Goal: Information Seeking & Learning: Learn about a topic

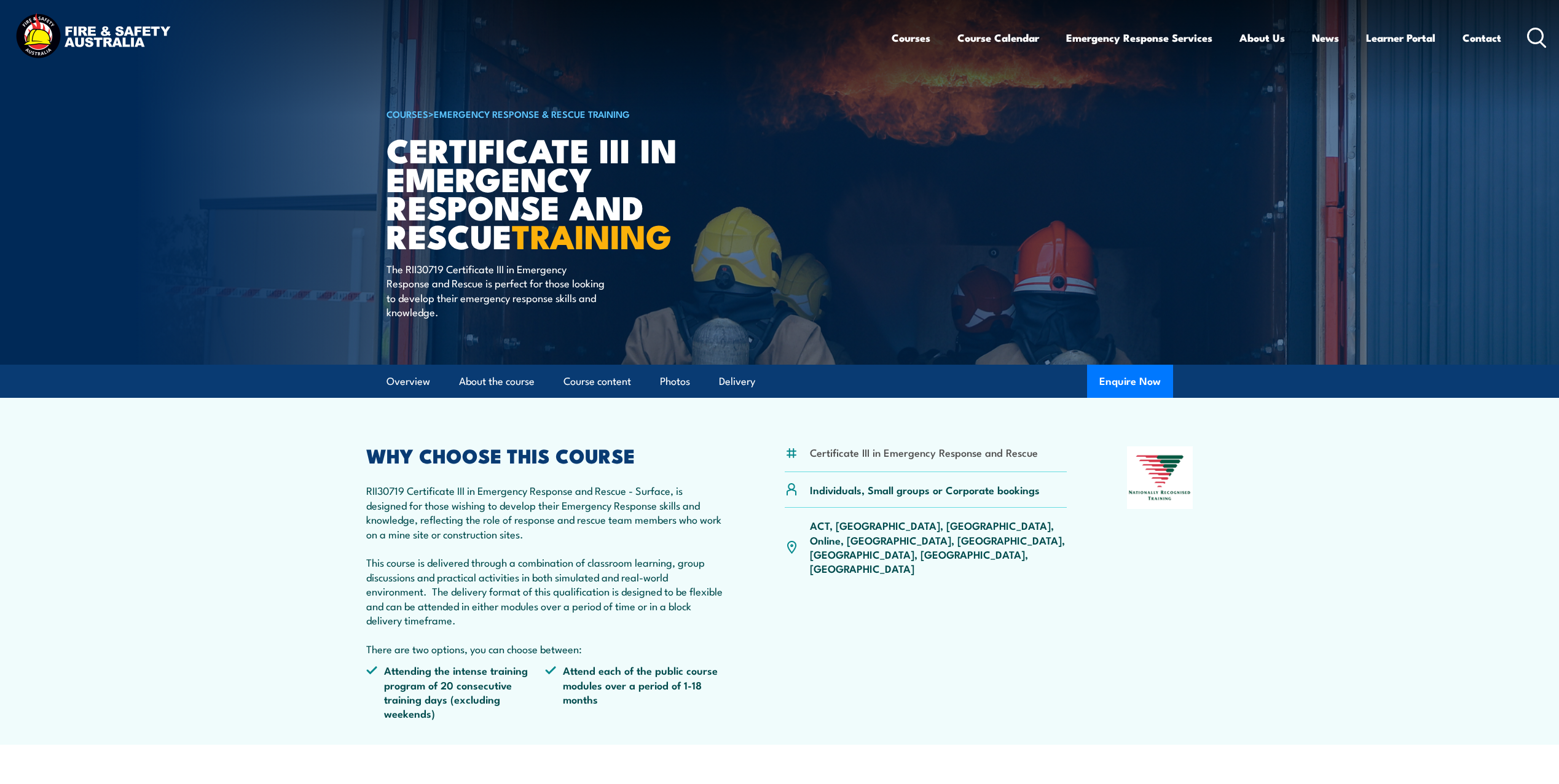
drag, startPoint x: 412, startPoint y: 507, endPoint x: 685, endPoint y: 614, distance: 293.2
click at [685, 614] on p "RII30719 Certificate III in Emergency Response and Rescue - Surface, is designe…" at bounding box center [546, 570] width 359 height 173
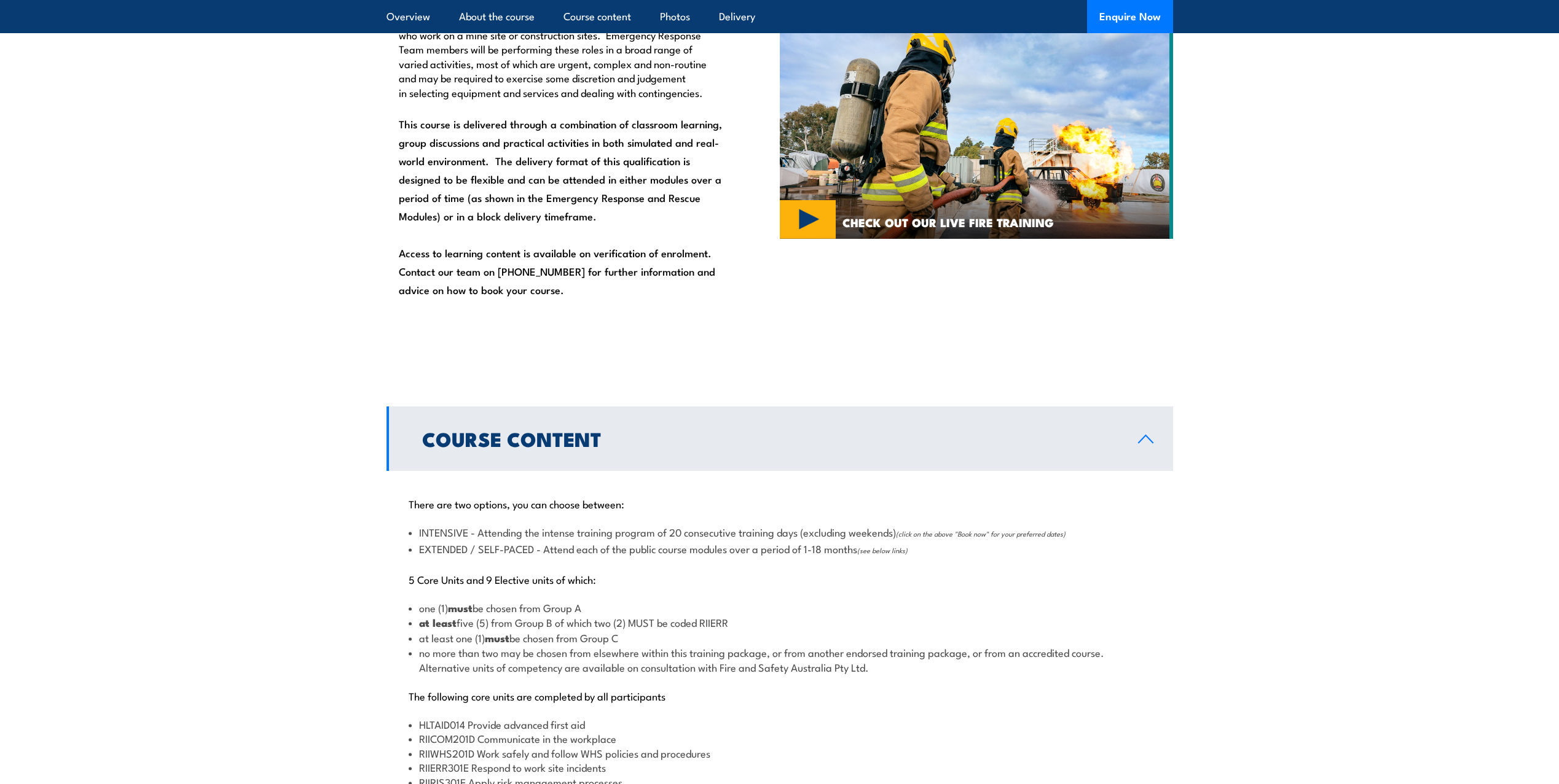
scroll to position [1105, 0]
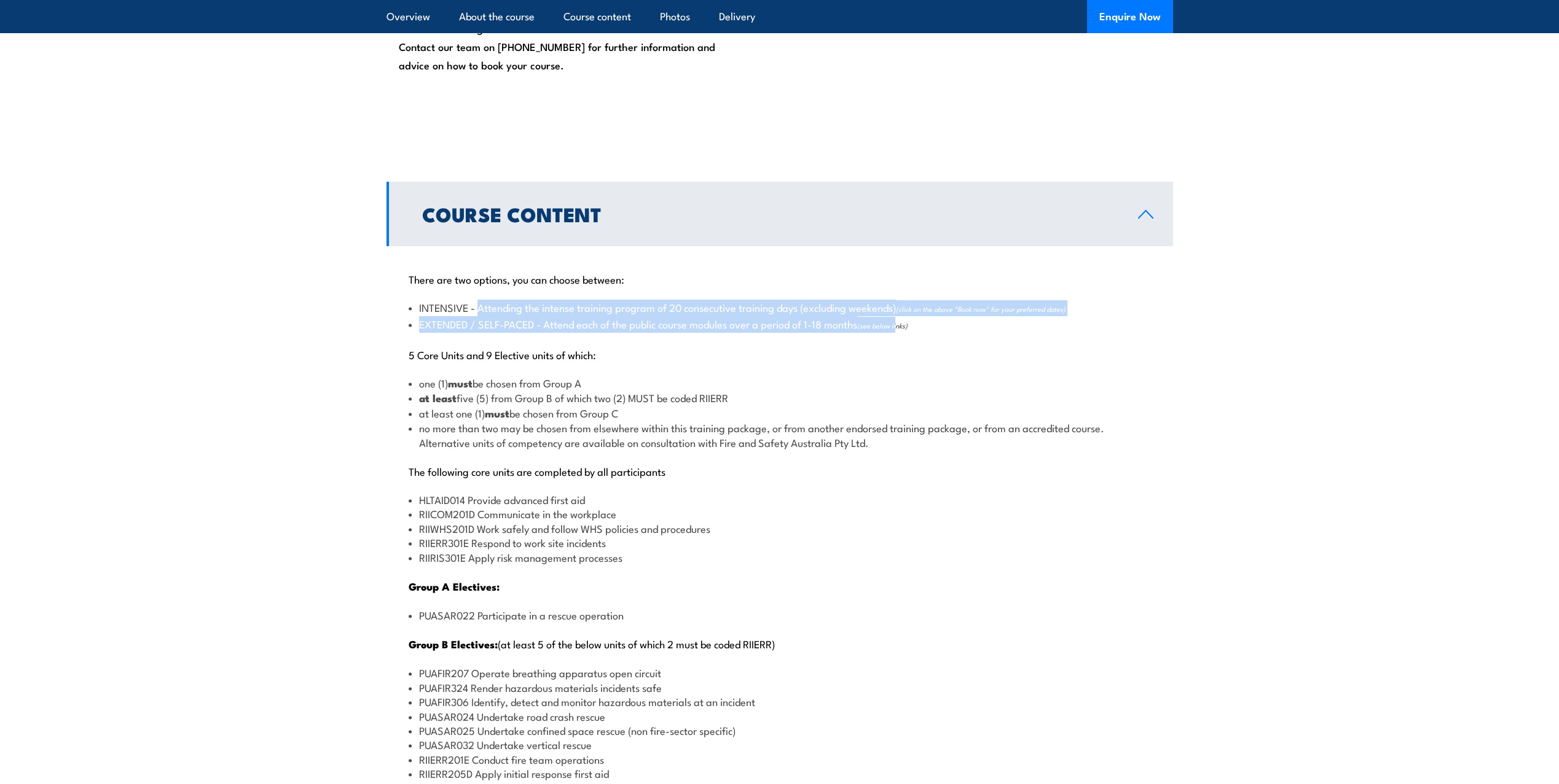
drag, startPoint x: 480, startPoint y: 308, endPoint x: 903, endPoint y: 326, distance: 423.4
click at [903, 326] on ul "INTENSIVE - Attending the intense training program of 20 consecutive training d…" at bounding box center [779, 316] width 742 height 32
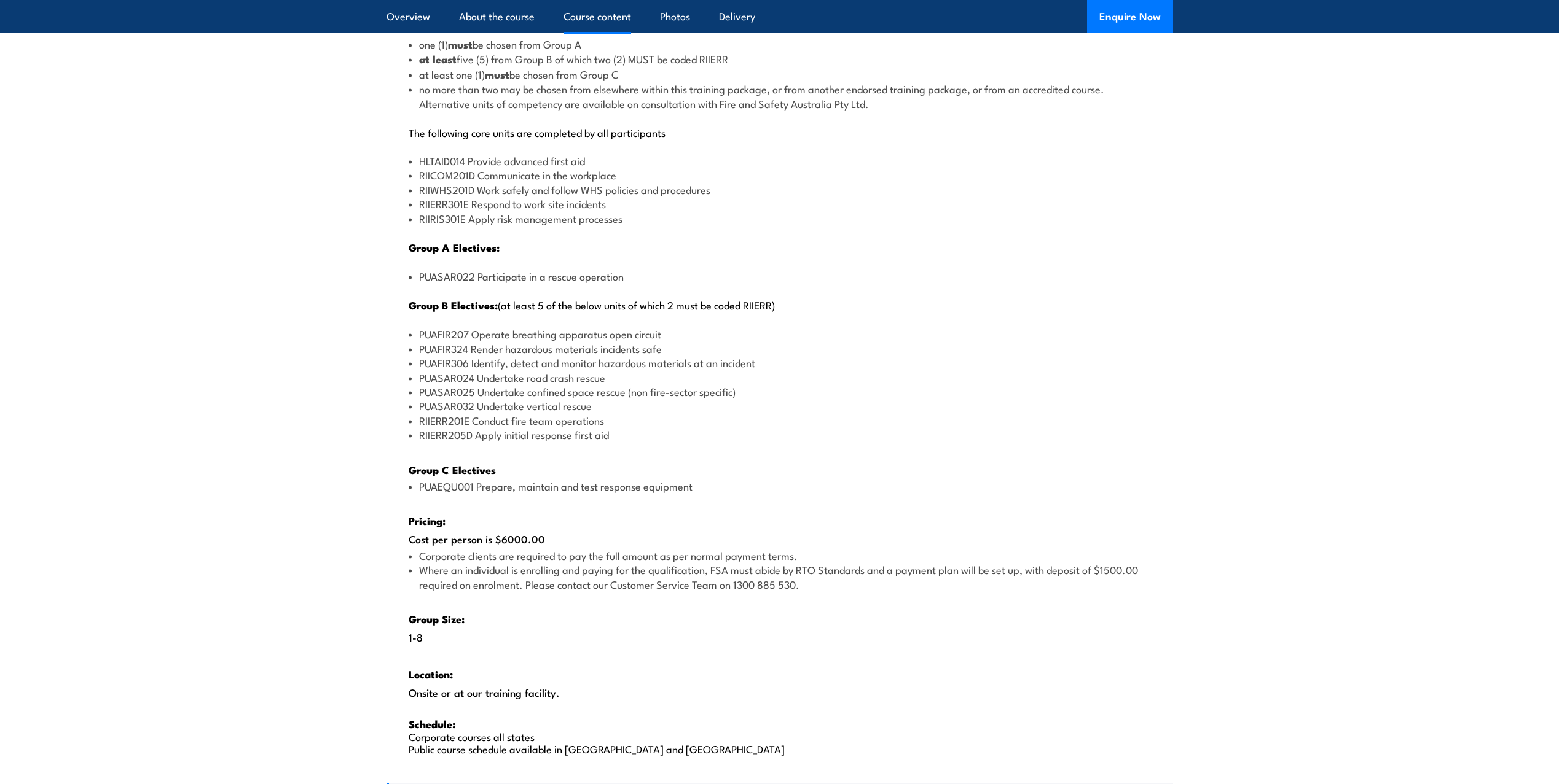
scroll to position [1474, 0]
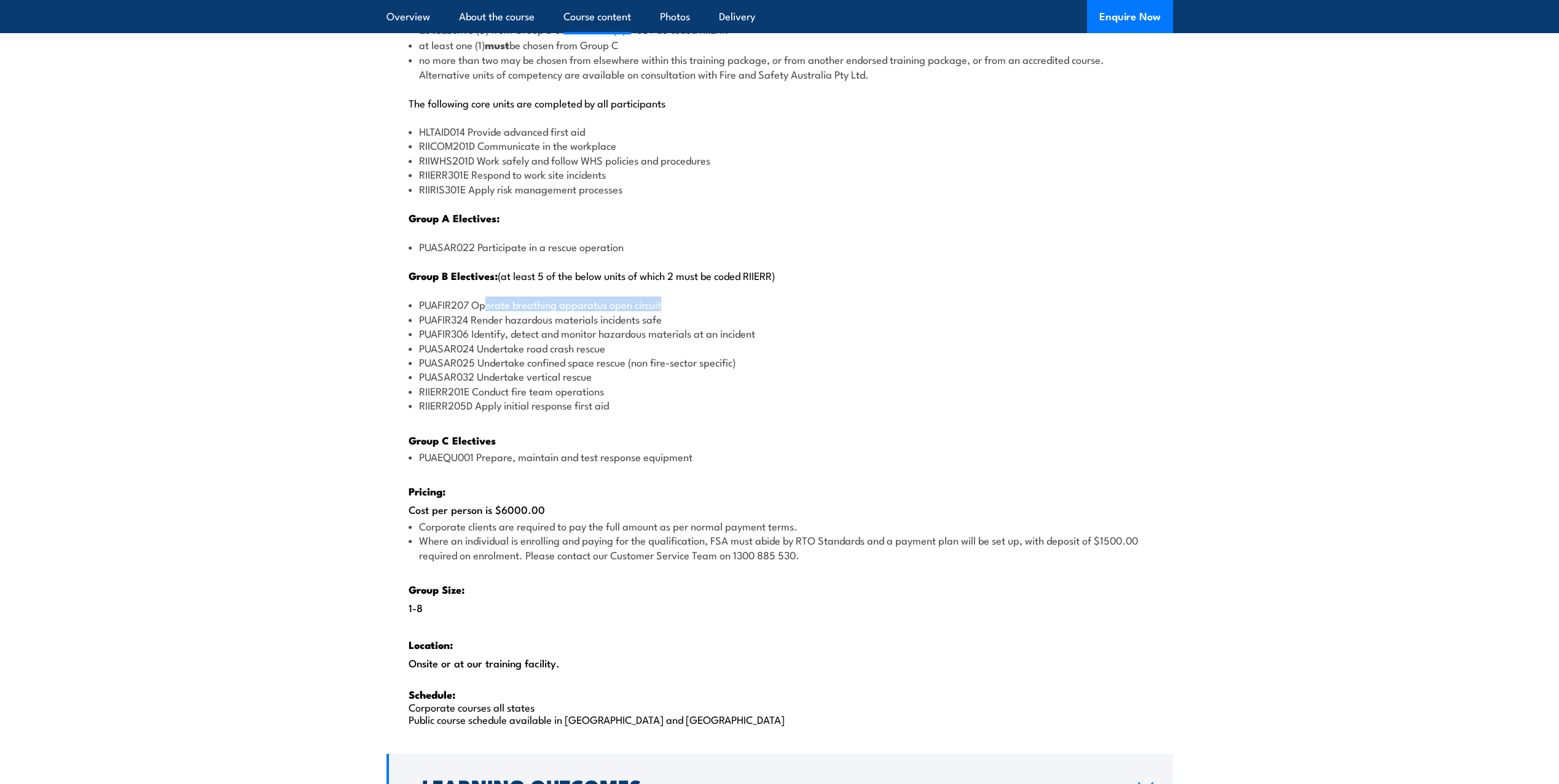
drag, startPoint x: 484, startPoint y: 305, endPoint x: 691, endPoint y: 307, distance: 207.0
click at [691, 307] on li "PUAFIR207 Operate breathing apparatus open circuit" at bounding box center [779, 304] width 742 height 14
drag, startPoint x: 494, startPoint y: 319, endPoint x: 758, endPoint y: 324, distance: 264.0
click at [758, 324] on li "PUAFIR324 Render hazardous materials incidents safe" at bounding box center [779, 318] width 742 height 14
drag, startPoint x: 758, startPoint y: 324, endPoint x: 497, endPoint y: 368, distance: 264.7
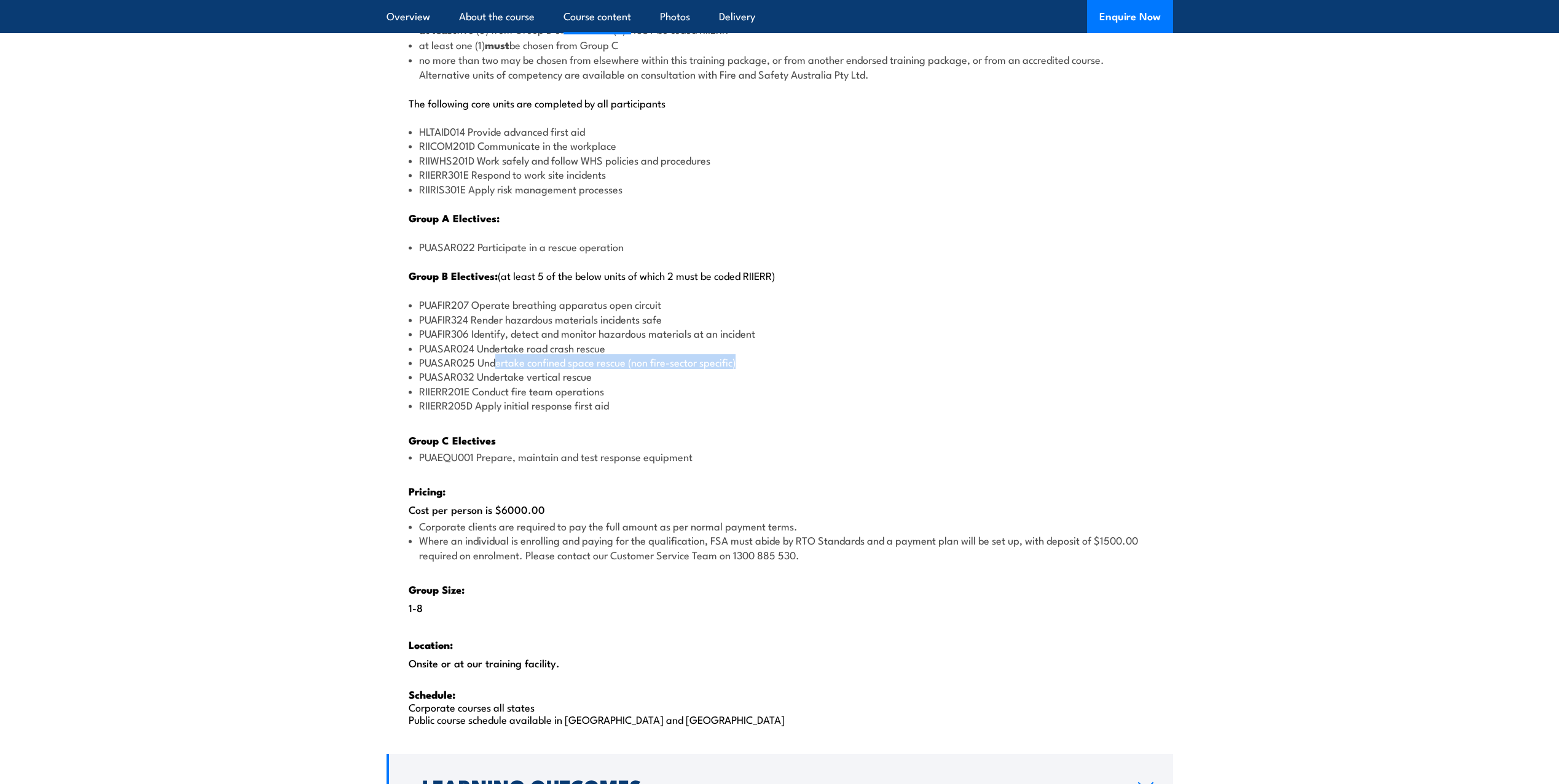
click at [497, 368] on li "PUASAR025 Undertake confined space rescue (non fire-sector specific)" at bounding box center [779, 362] width 742 height 14
drag, startPoint x: 497, startPoint y: 368, endPoint x: 404, endPoint y: 370, distance: 93.0
click at [404, 370] on div "There are two options, you can choose between: INTENSIVE - Attending the intens…" at bounding box center [780, 315] width 786 height 874
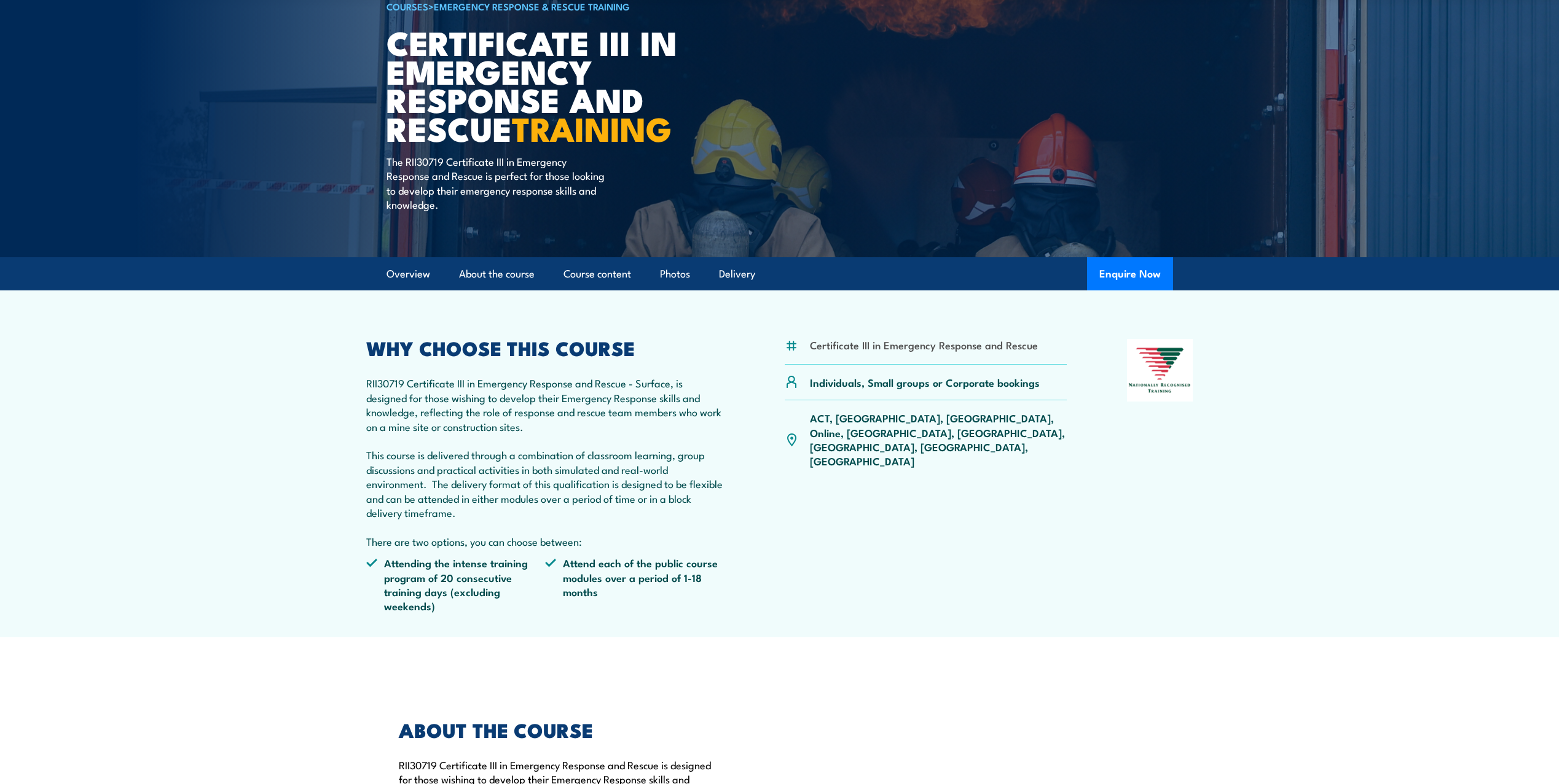
scroll to position [0, 0]
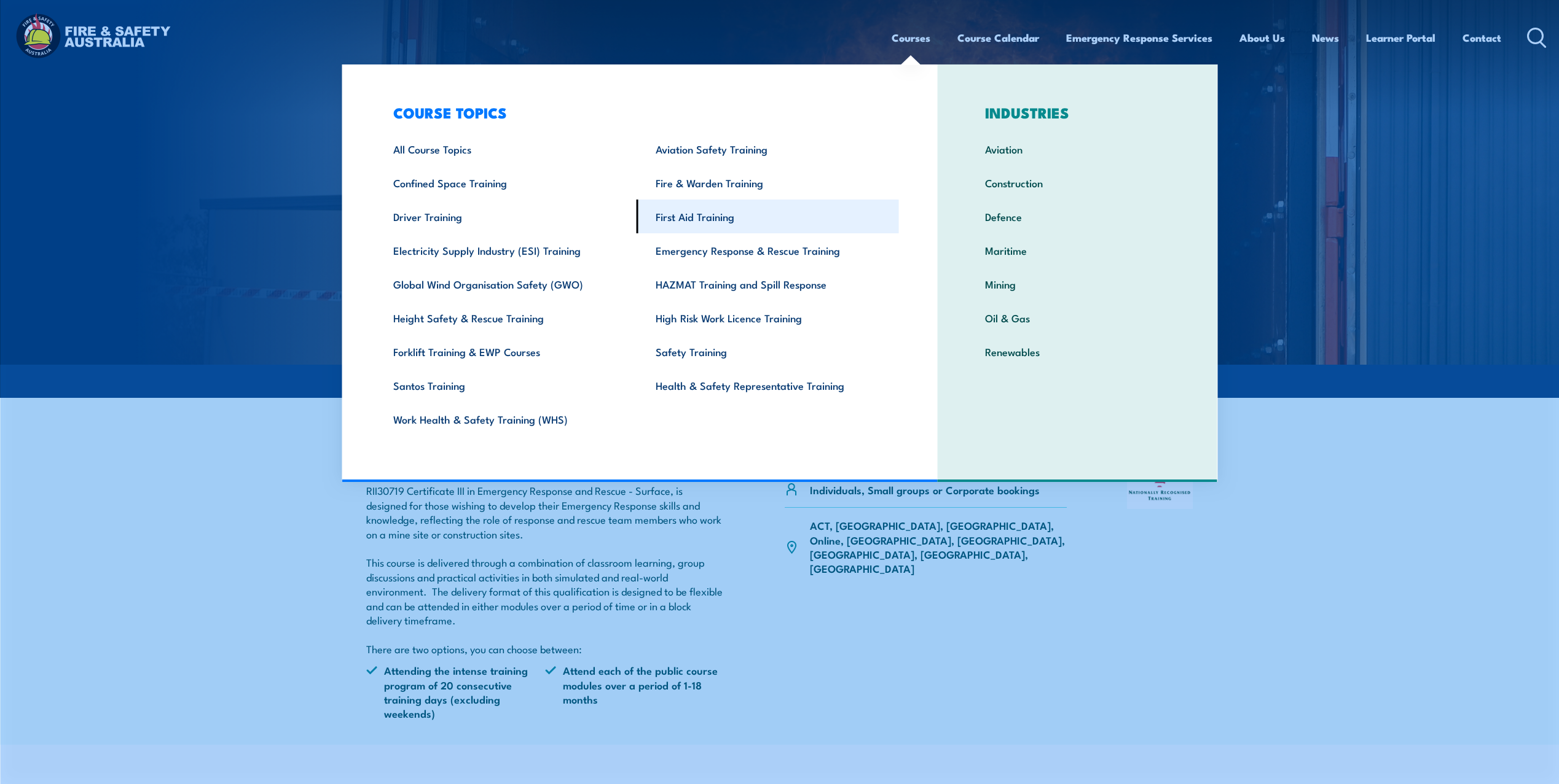
click at [705, 220] on link "First Aid Training" at bounding box center [767, 217] width 262 height 34
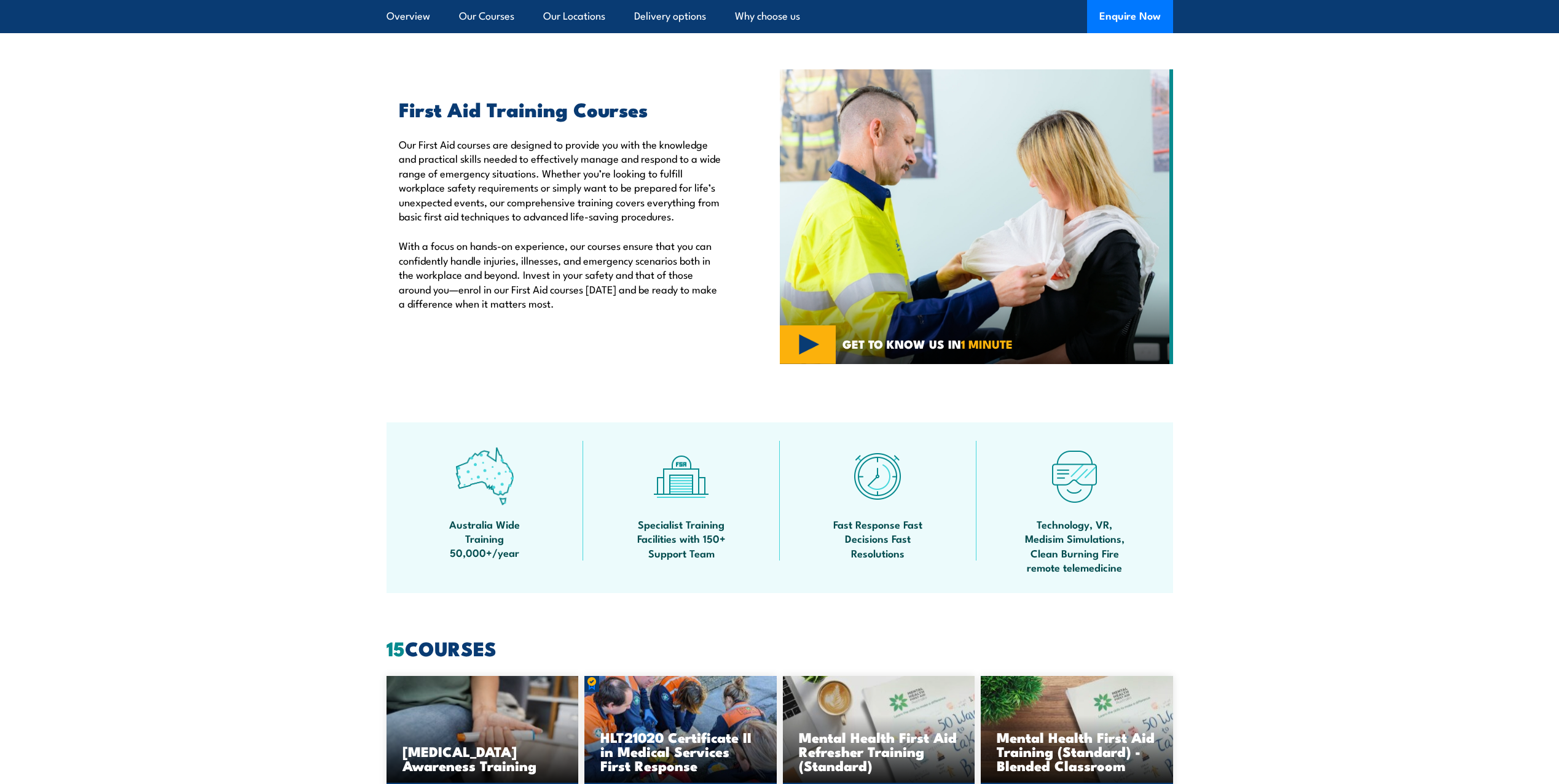
scroll to position [676, 0]
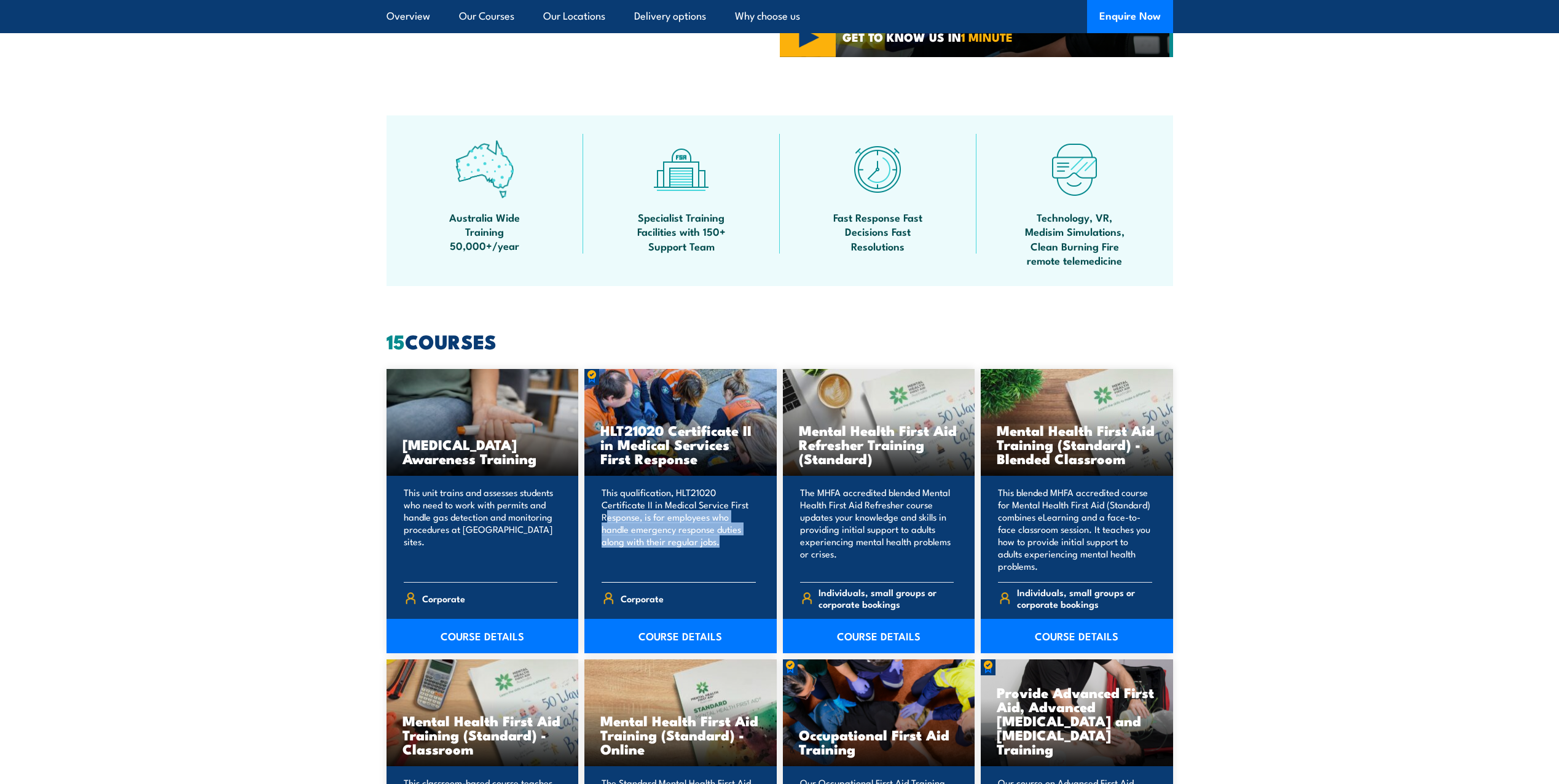
drag, startPoint x: 607, startPoint y: 520, endPoint x: 731, endPoint y: 537, distance: 125.2
click at [731, 537] on p "This qualification, HLT21020 Certificate II in Medical Service First Response, …" at bounding box center [678, 529] width 155 height 86
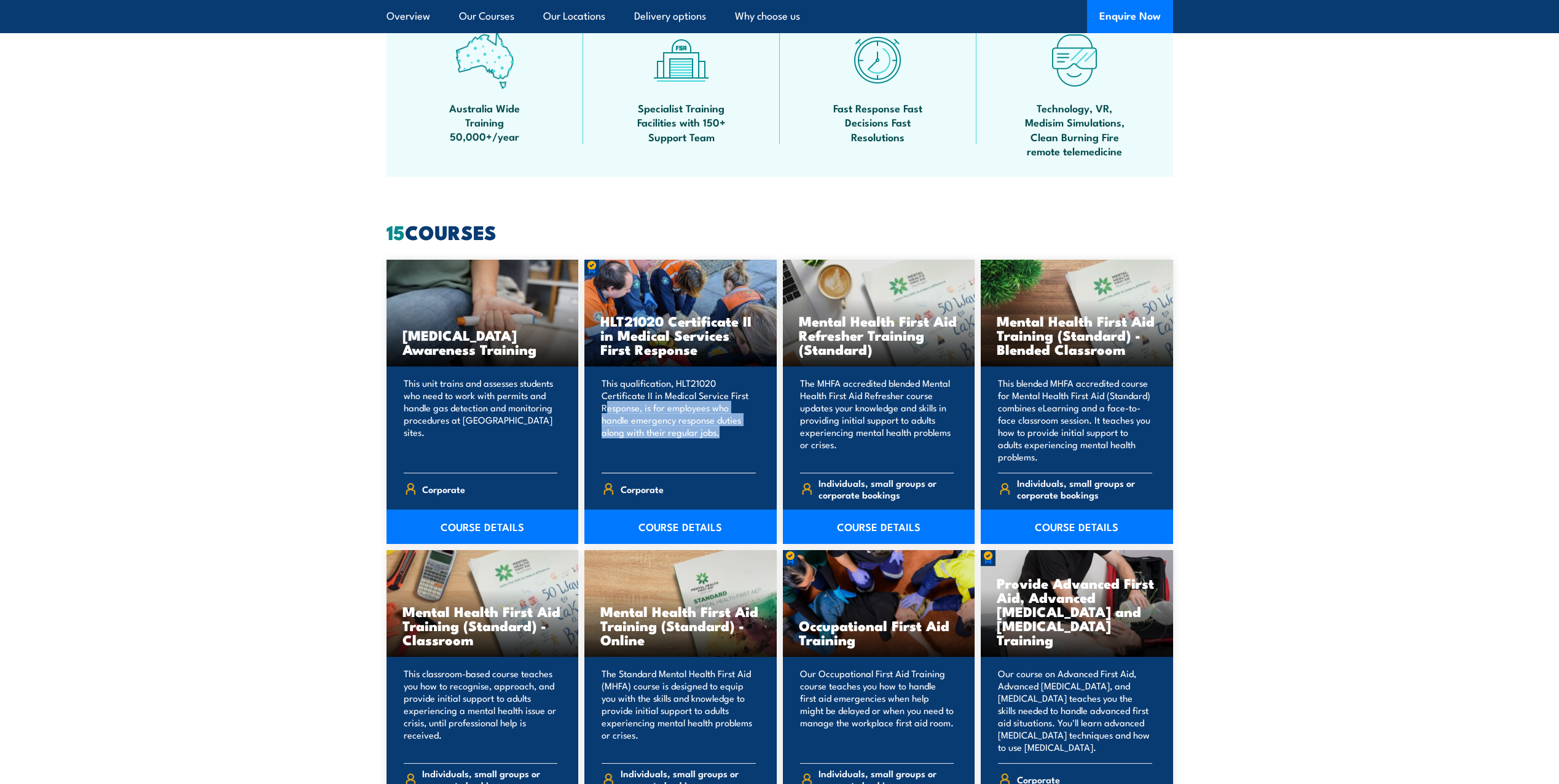
scroll to position [799, 0]
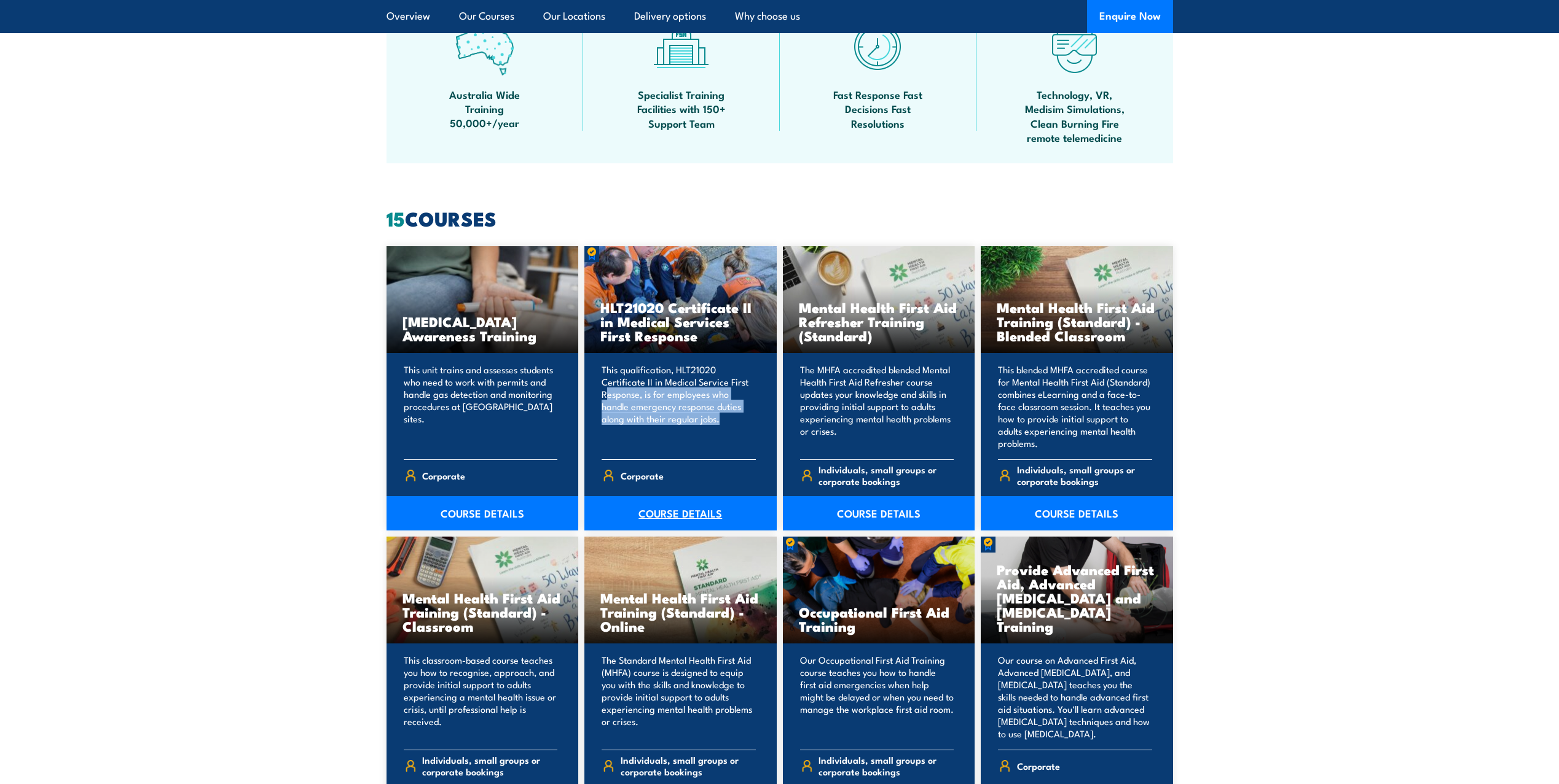
click at [673, 513] on link "COURSE DETAILS" at bounding box center [680, 513] width 193 height 34
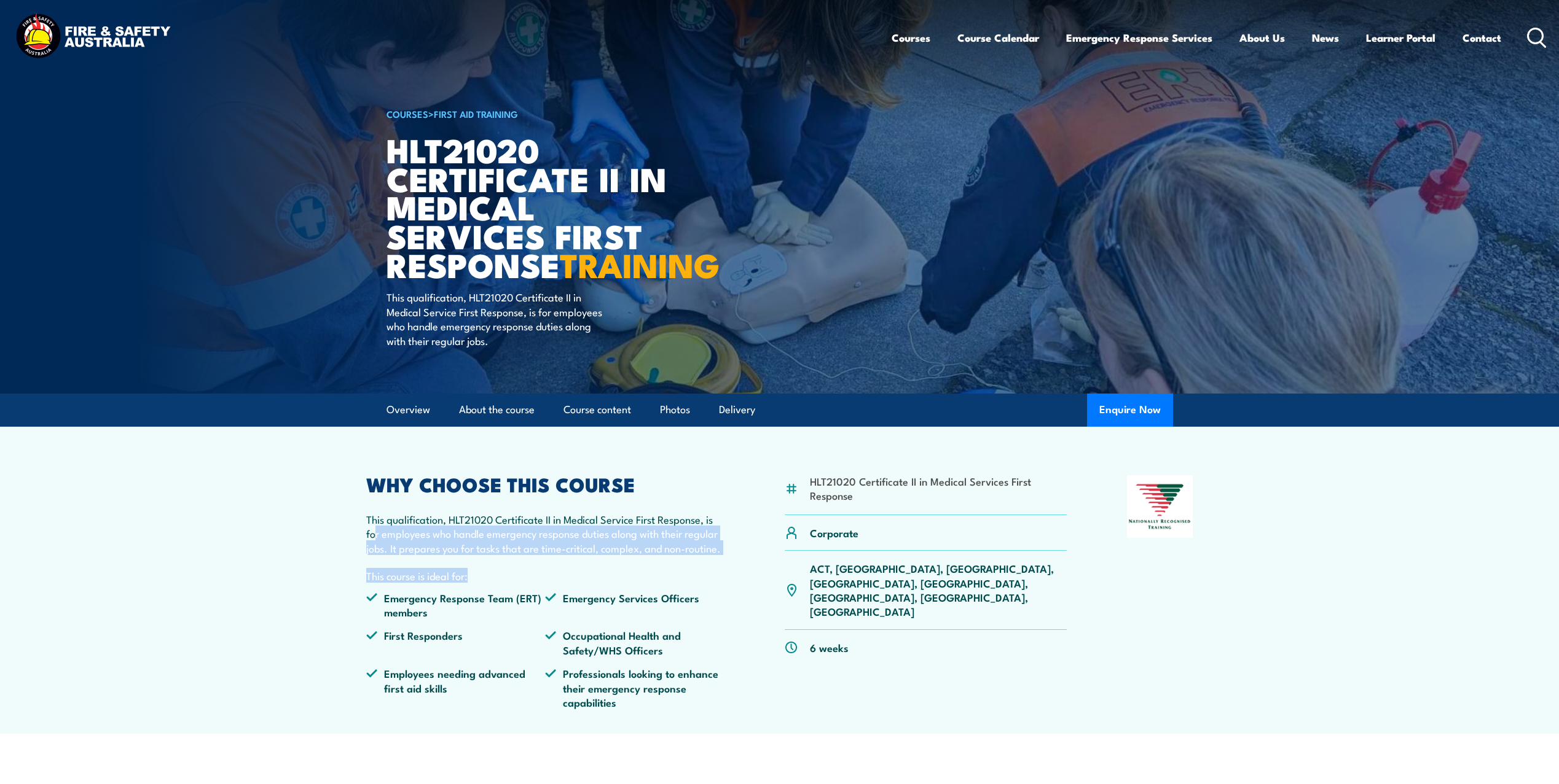
drag, startPoint x: 376, startPoint y: 561, endPoint x: 712, endPoint y: 586, distance: 336.9
click at [712, 586] on div "WHY CHOOSE THIS COURSE This qualification, HLT21020 Certificate II in Medical S…" at bounding box center [546, 597] width 359 height 243
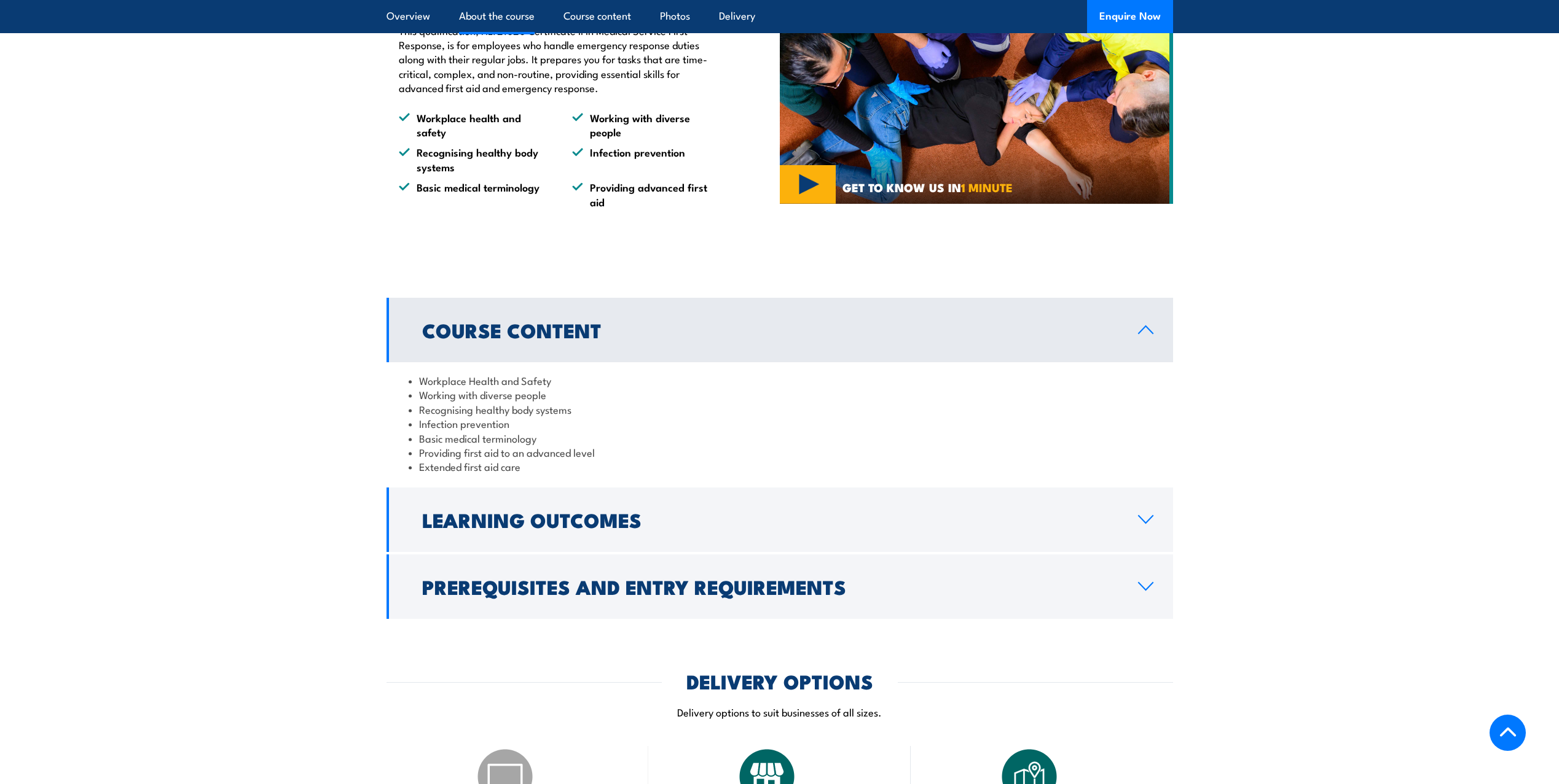
scroll to position [860, 0]
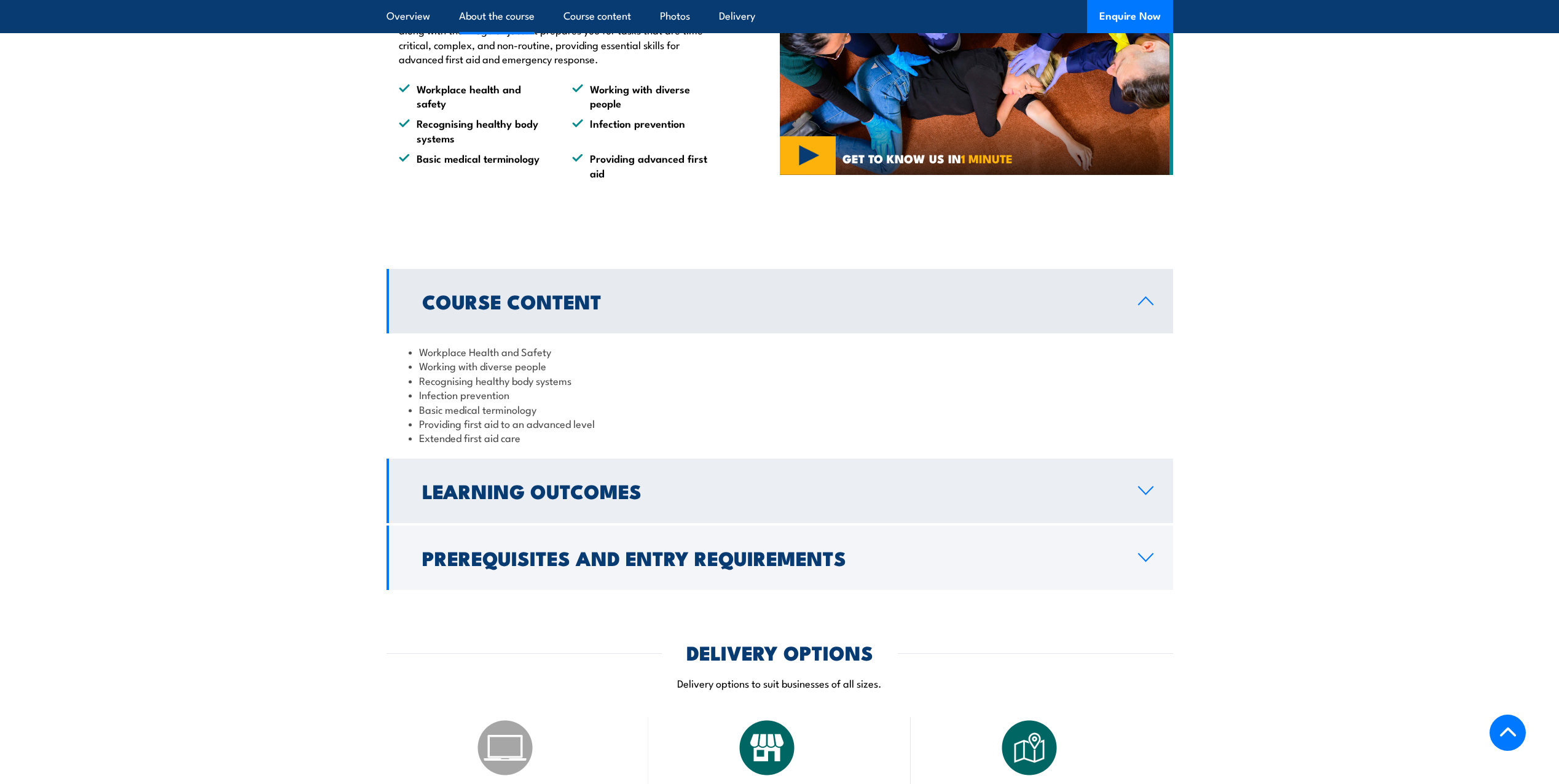
click at [666, 499] on h2 "Learning Outcomes" at bounding box center [770, 490] width 696 height 17
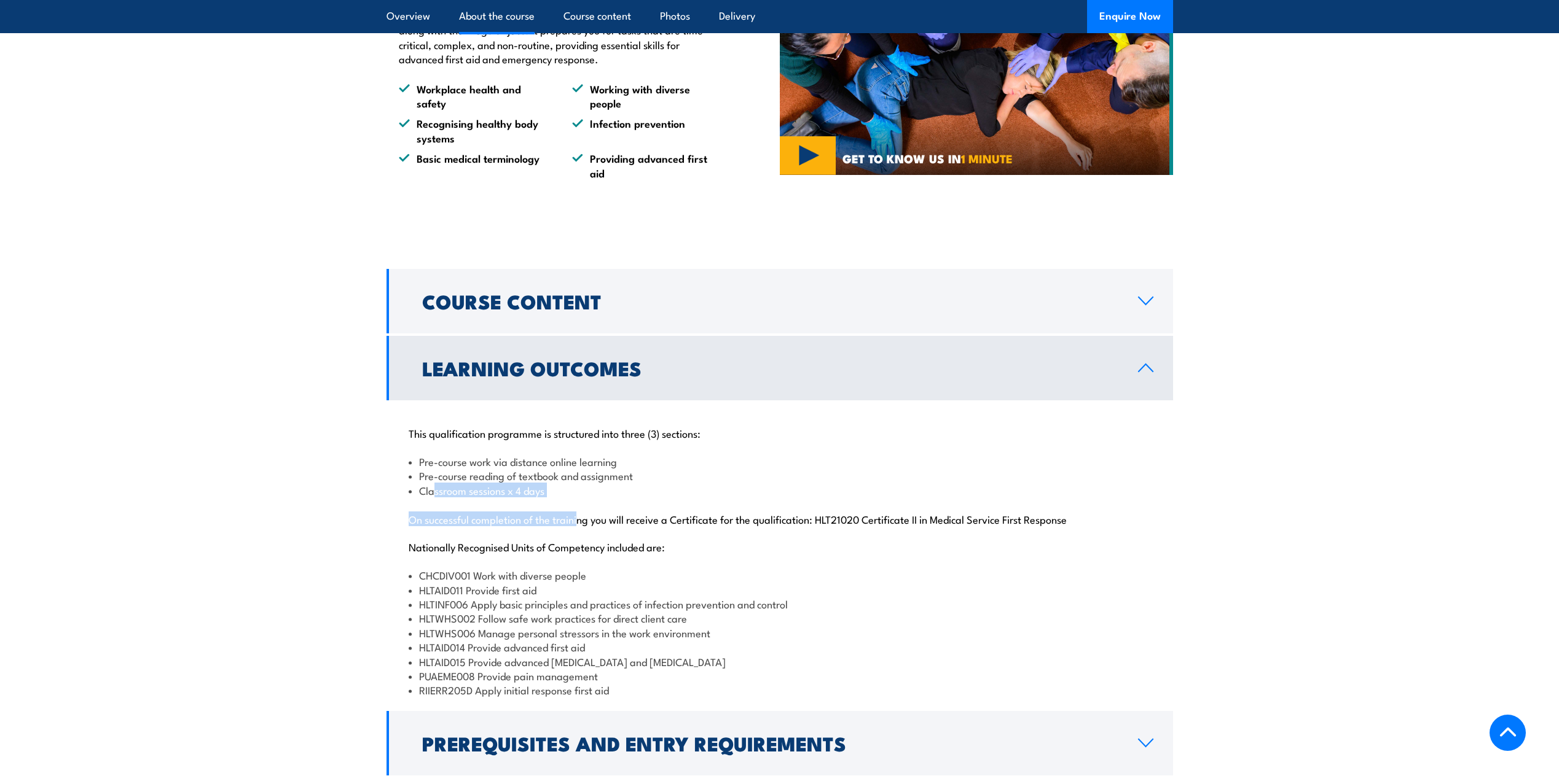
drag, startPoint x: 434, startPoint y: 515, endPoint x: 581, endPoint y: 529, distance: 147.7
click at [581, 529] on div "This qualification programme is structured into three (3) sections: Pre-course …" at bounding box center [780, 554] width 786 height 308
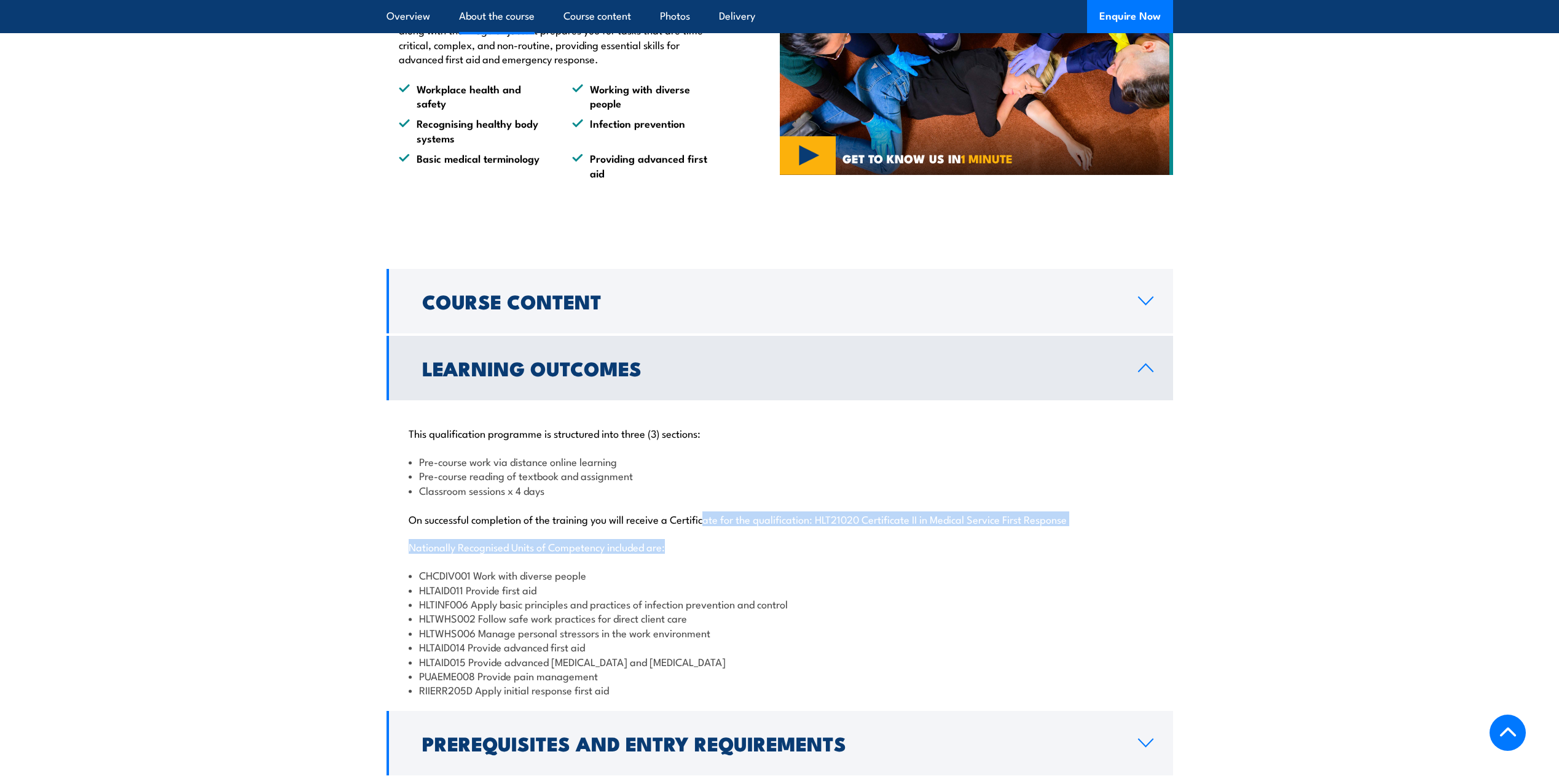
drag, startPoint x: 707, startPoint y: 544, endPoint x: 972, endPoint y: 558, distance: 265.4
click at [972, 558] on div "This qualification programme is structured into three (3) sections: Pre-course …" at bounding box center [780, 554] width 786 height 308
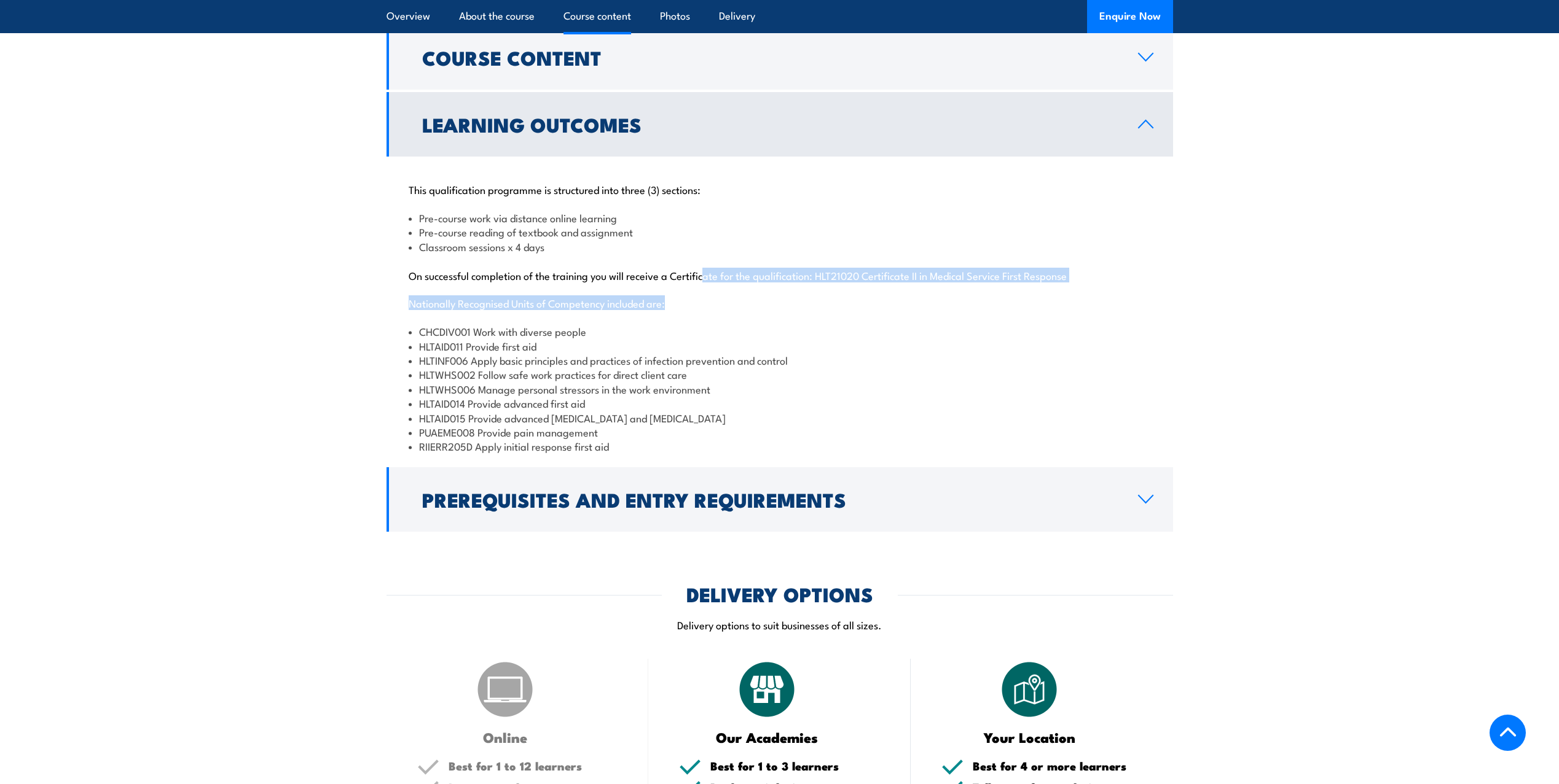
scroll to position [1105, 0]
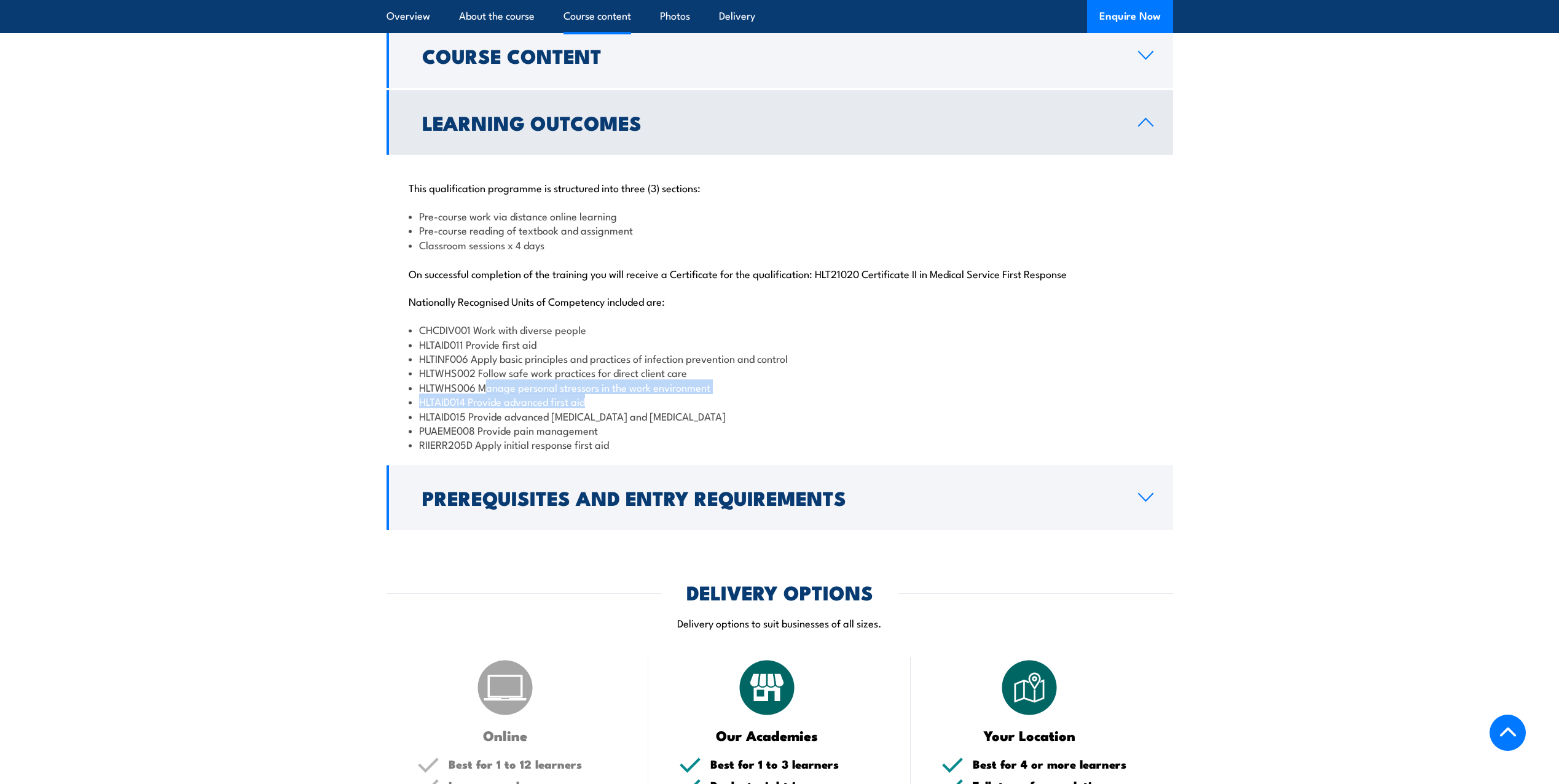
drag, startPoint x: 488, startPoint y: 419, endPoint x: 666, endPoint y: 430, distance: 178.3
click at [666, 430] on ul "CHCDIV001 Work with diverse people HLTAID011 Provide first aid HLTINF006 Apply …" at bounding box center [779, 387] width 742 height 130
drag, startPoint x: 488, startPoint y: 459, endPoint x: 610, endPoint y: 477, distance: 123.3
click at [610, 452] on ul "CHCDIV001 Work with diverse people HLTAID011 Provide first aid HLTINF006 Apply …" at bounding box center [779, 387] width 742 height 130
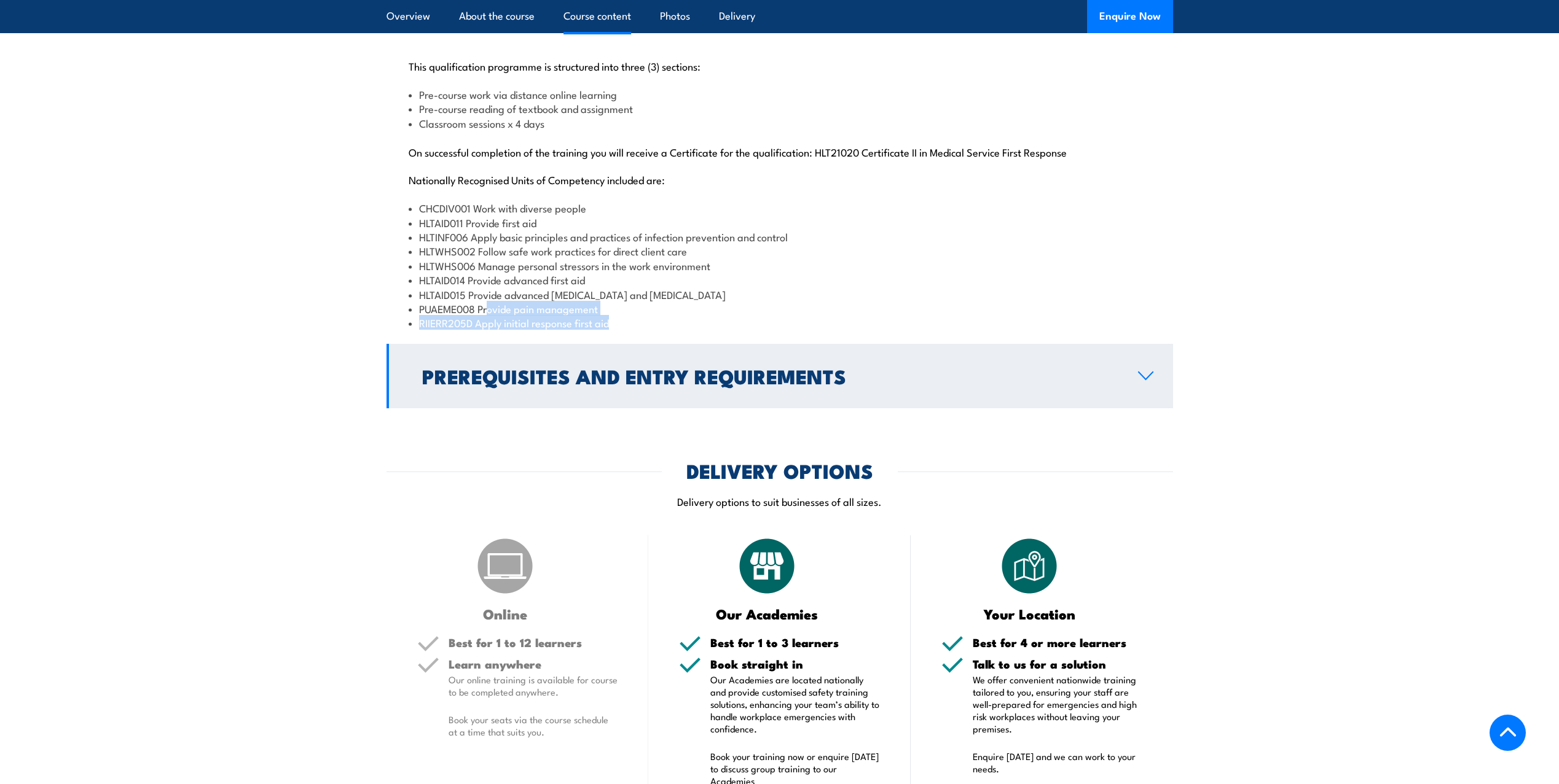
scroll to position [1228, 0]
click at [1074, 407] on link "Prerequisites and Entry Requirements" at bounding box center [780, 375] width 786 height 64
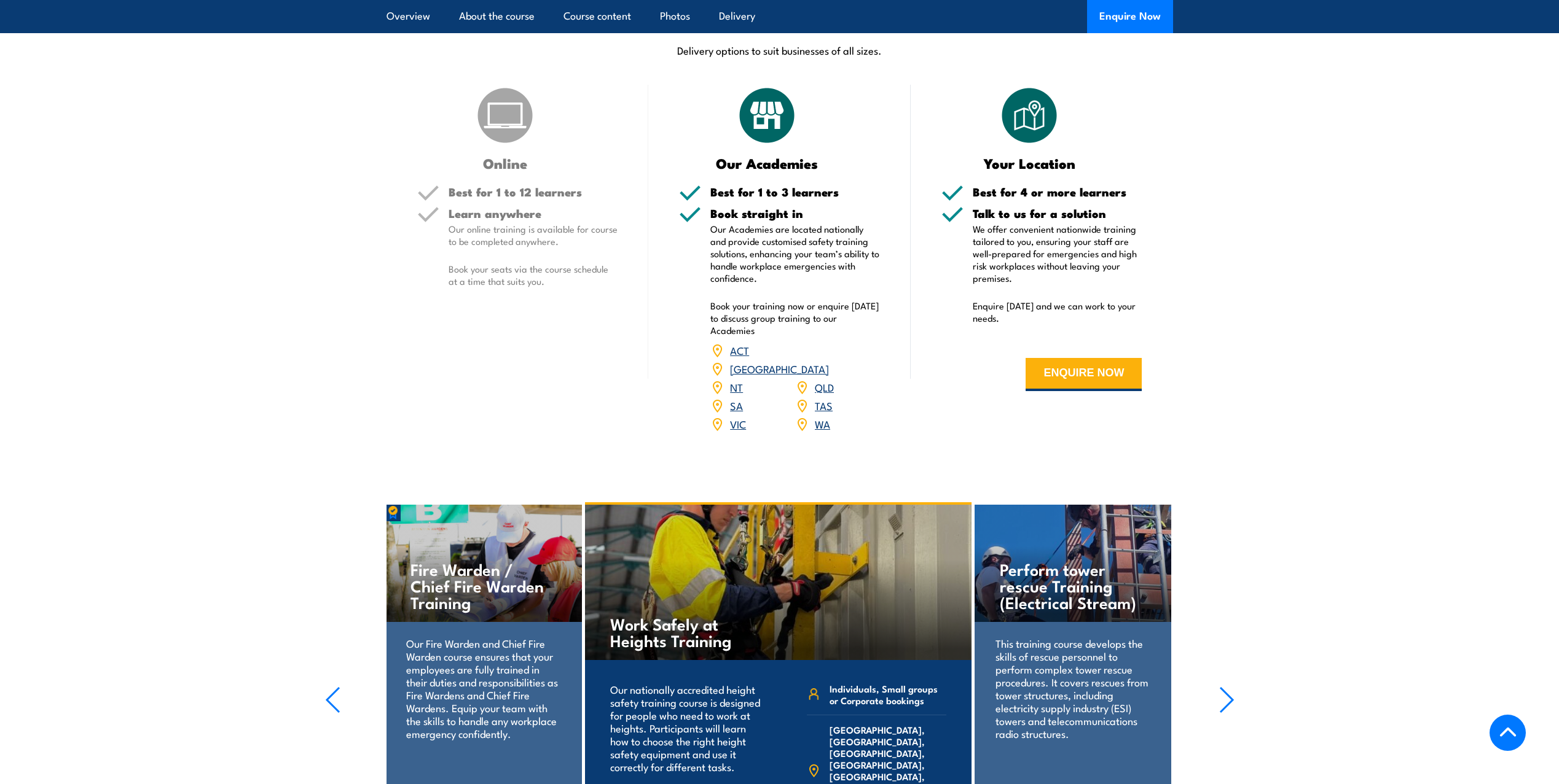
scroll to position [1421, 0]
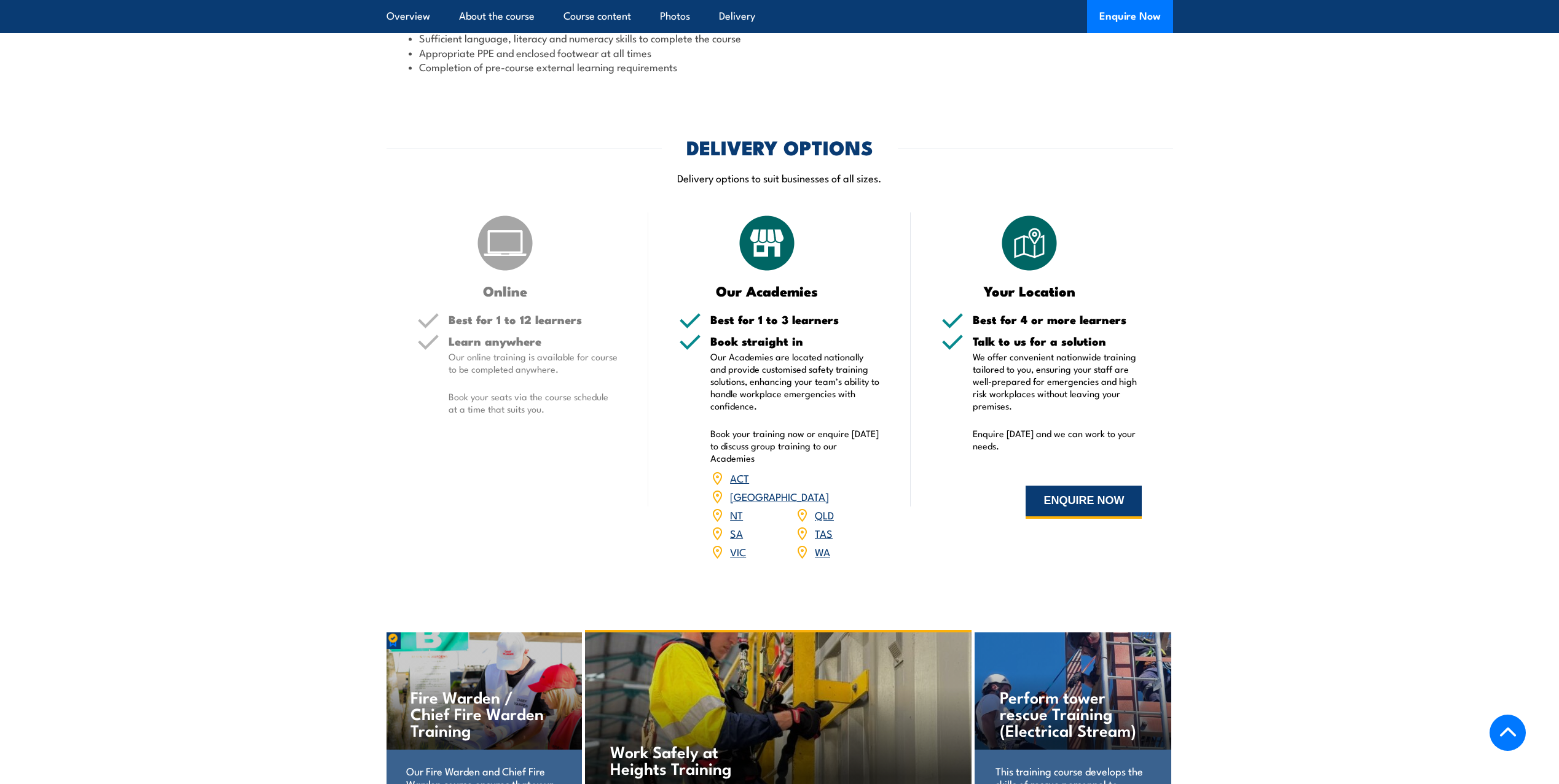
click at [1079, 519] on button "ENQUIRE NOW" at bounding box center [1083, 502] width 116 height 33
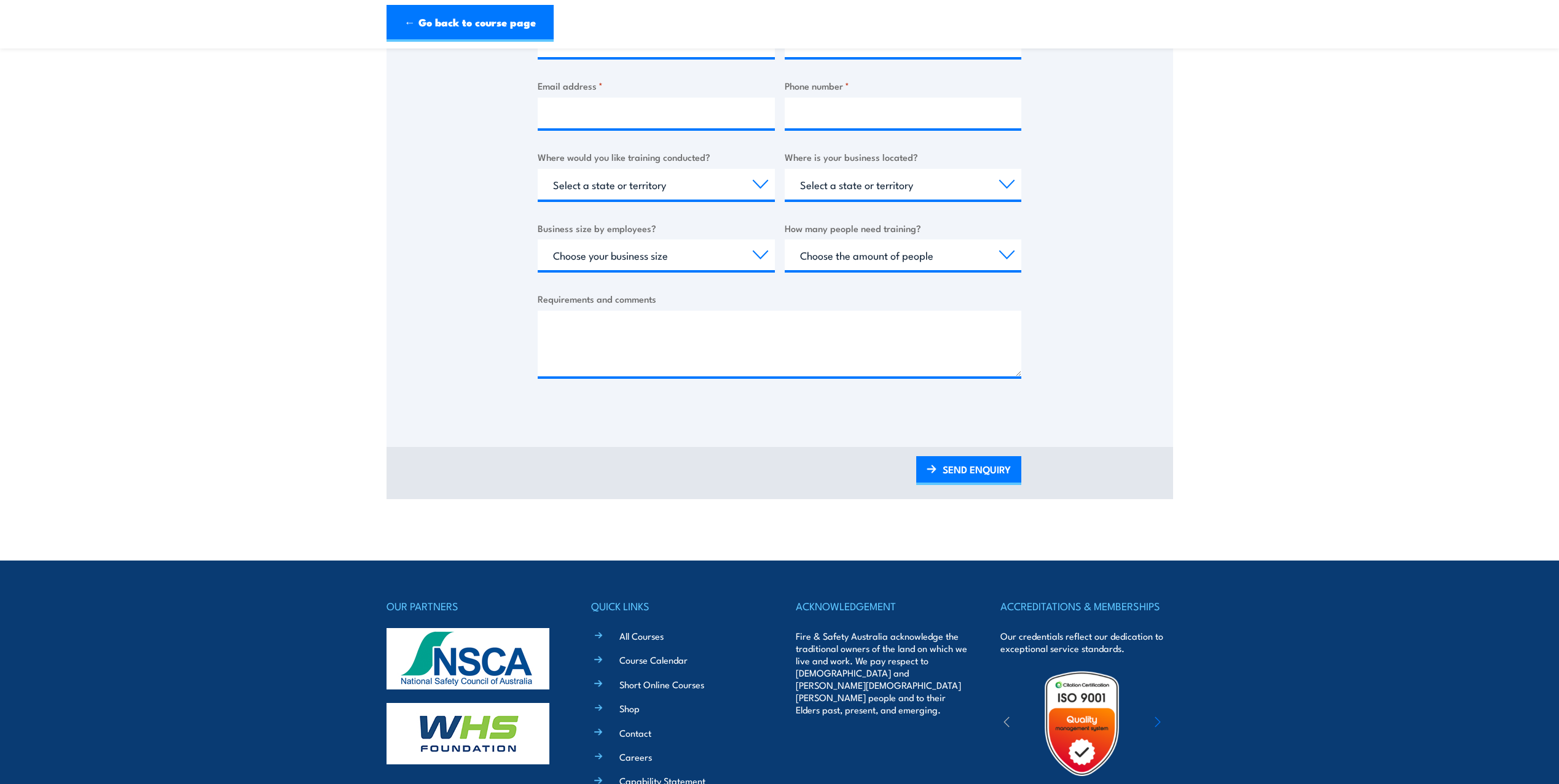
scroll to position [491, 0]
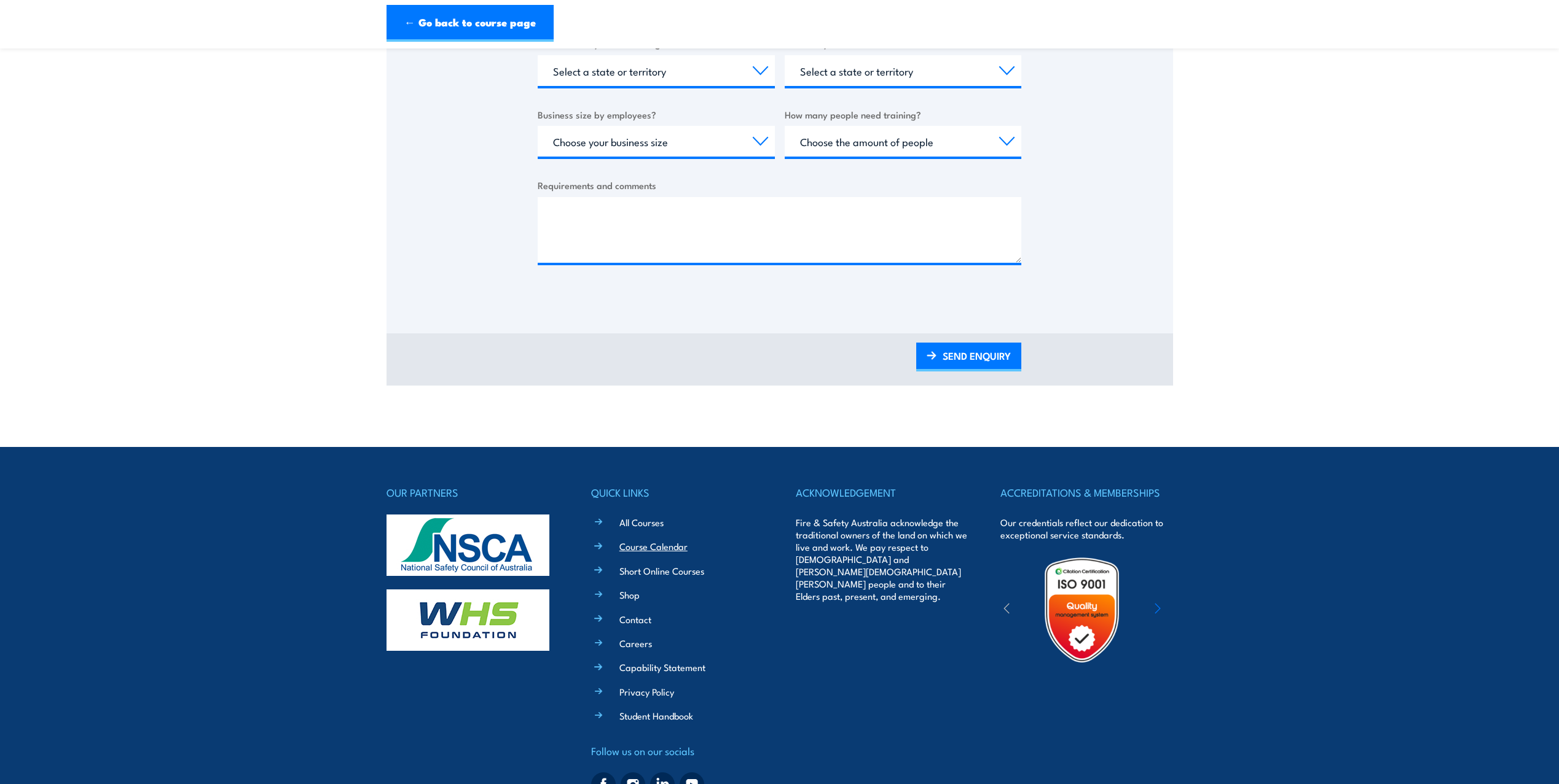
click at [636, 548] on link "Course Calendar" at bounding box center [653, 546] width 68 height 13
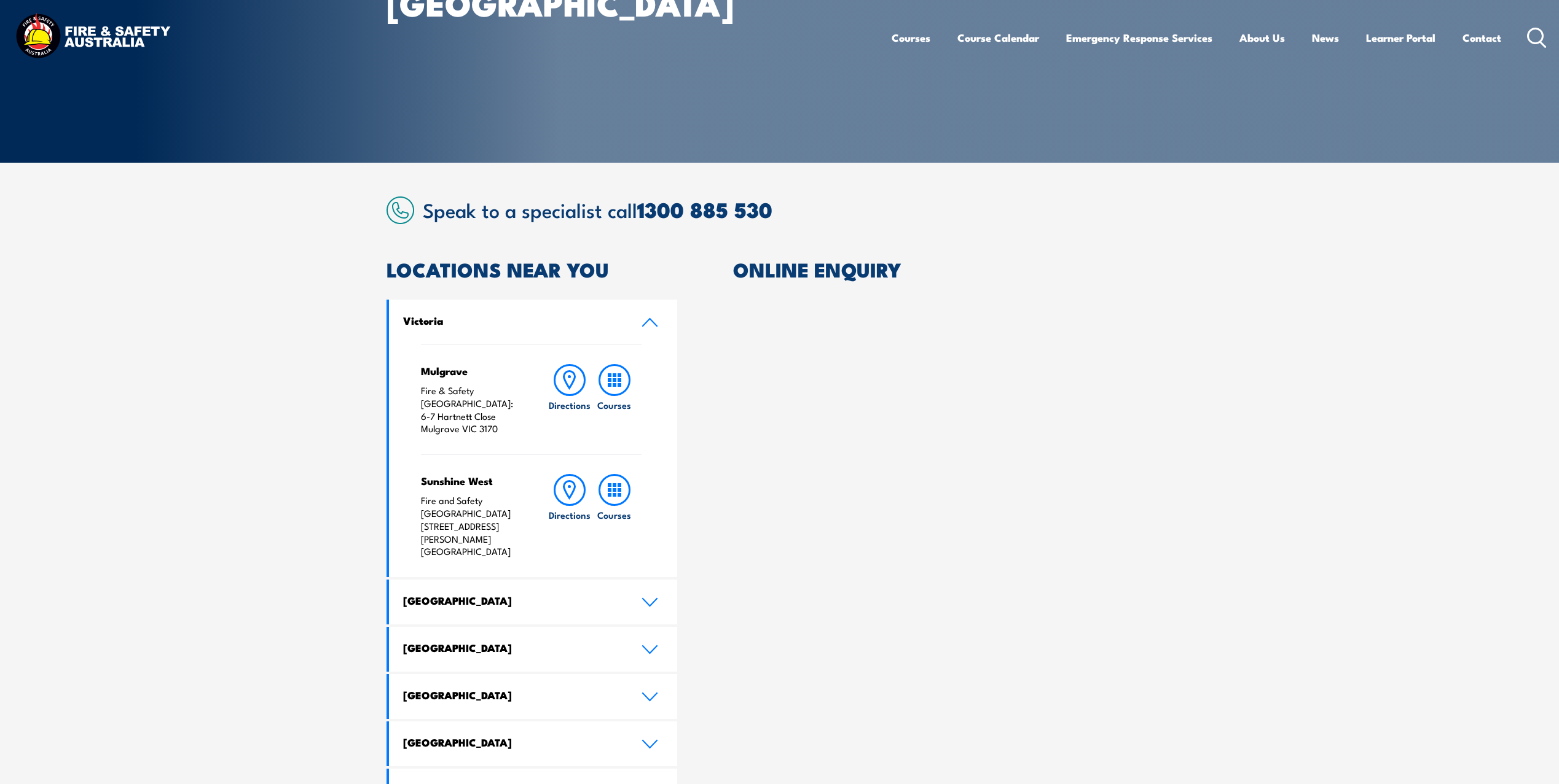
scroll to position [307, 0]
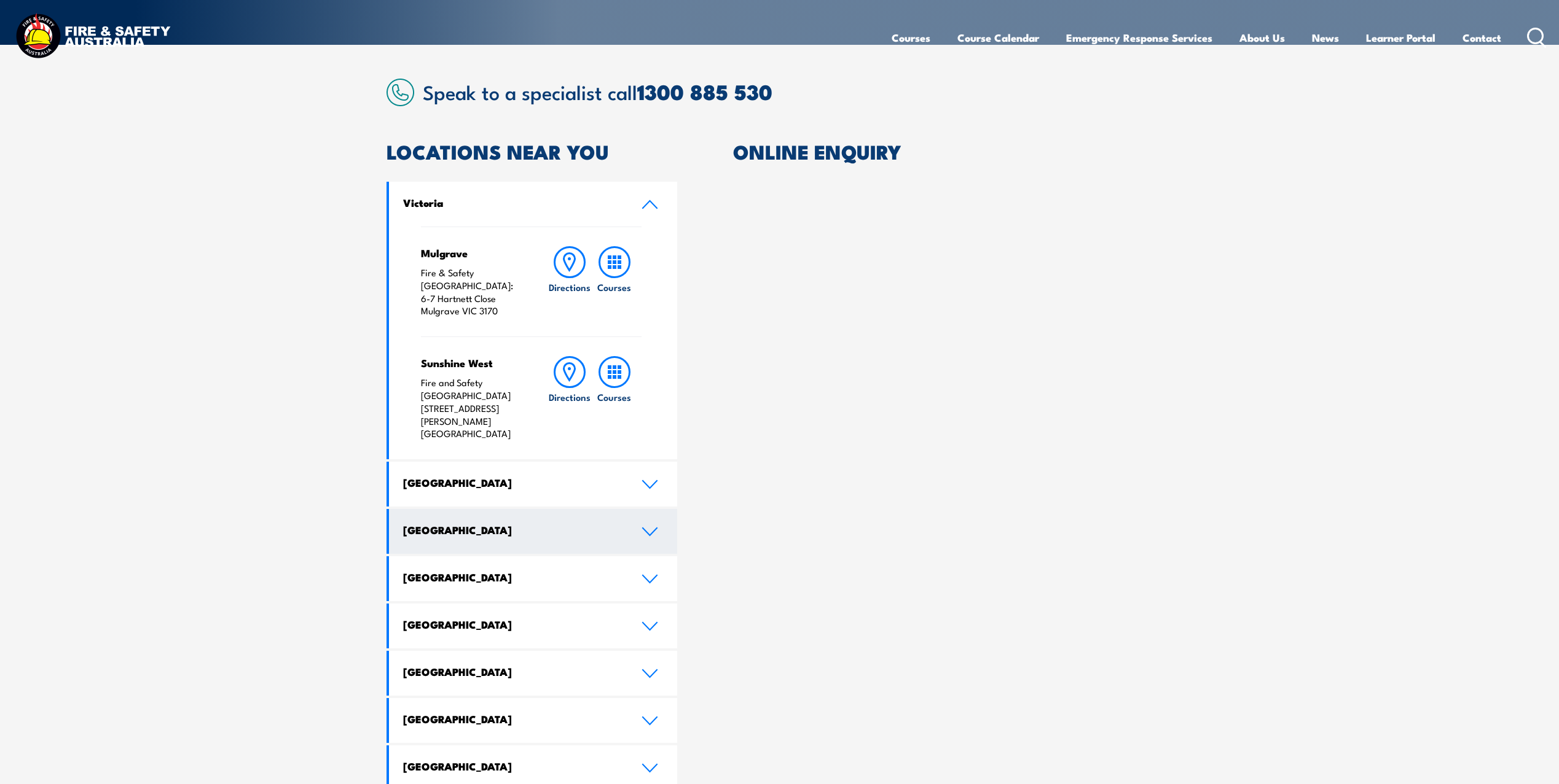
click at [658, 527] on icon at bounding box center [650, 531] width 17 height 10
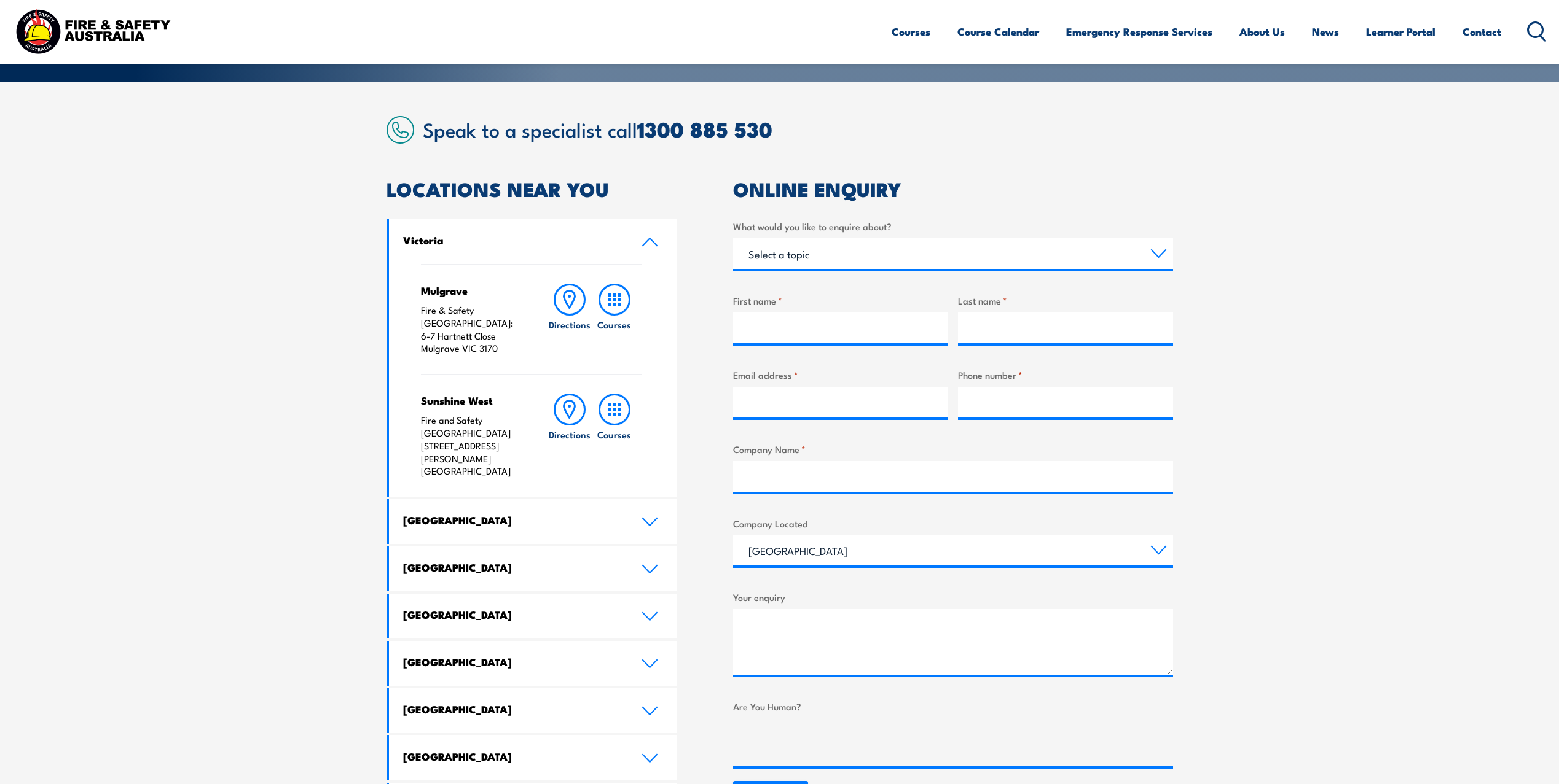
scroll to position [368, 0]
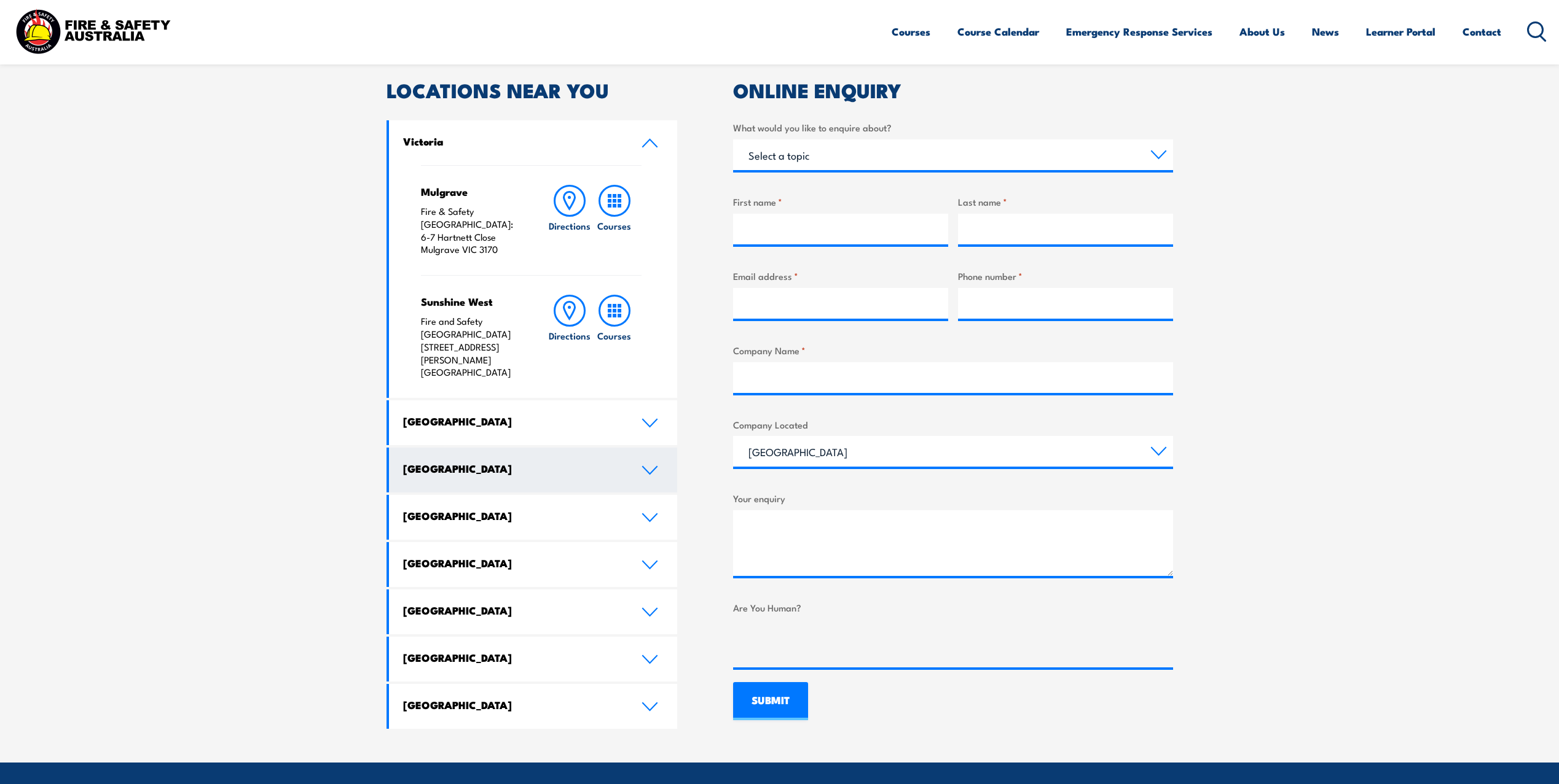
click at [652, 448] on link "[GEOGRAPHIC_DATA]" at bounding box center [533, 470] width 289 height 45
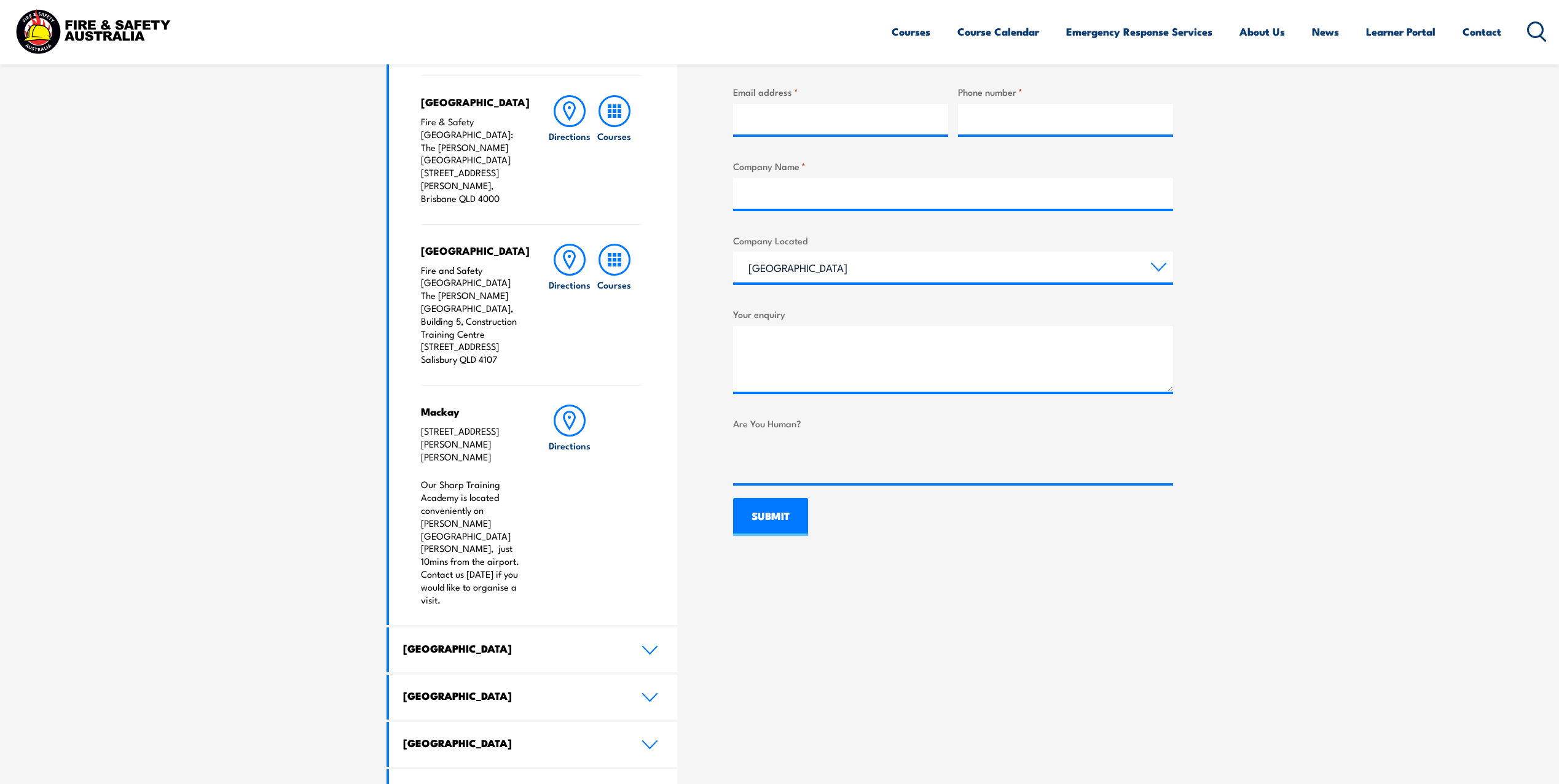
scroll to position [430, 0]
